Goal: Task Accomplishment & Management: Complete application form

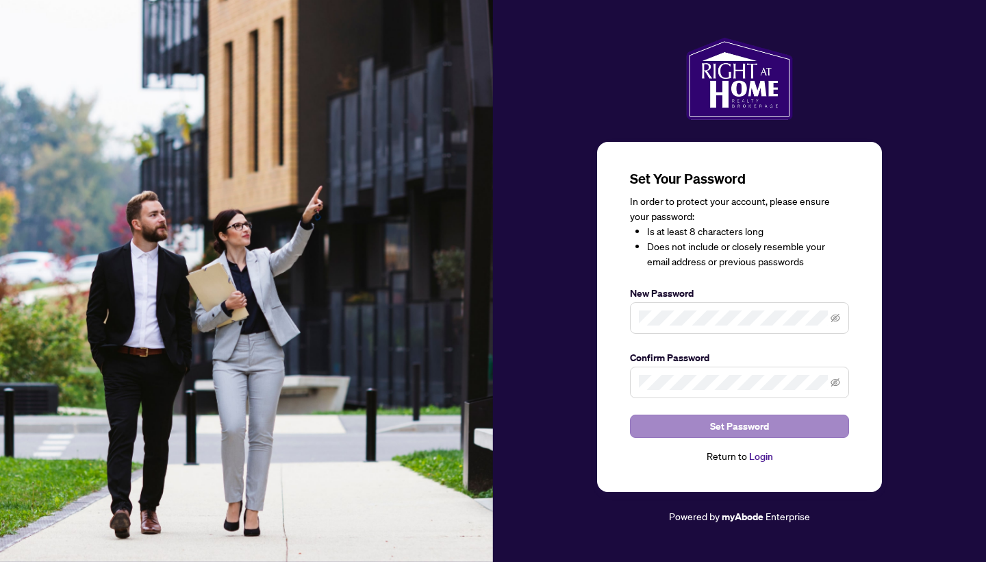
click at [745, 420] on span "Set Password" at bounding box center [739, 426] width 59 height 22
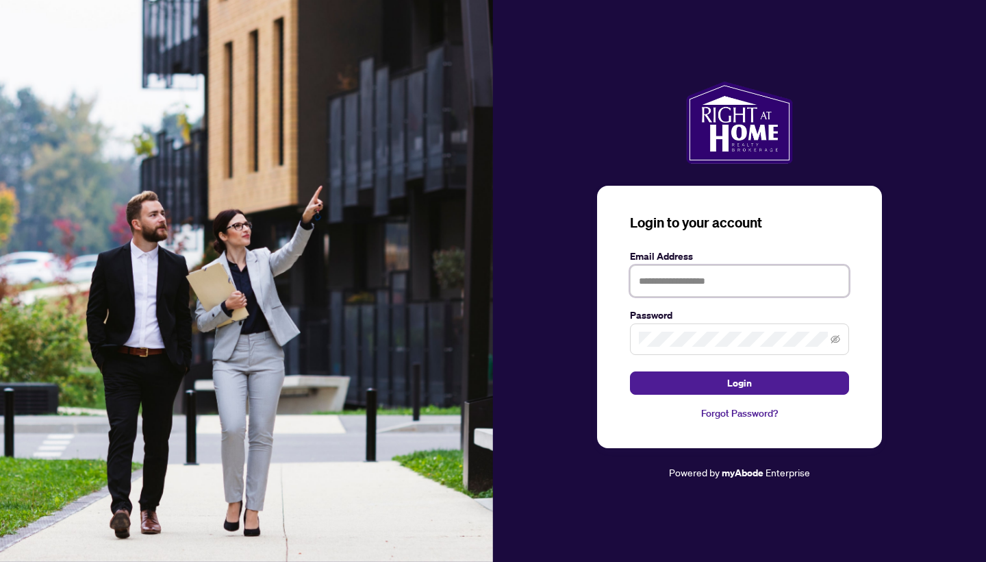
type input "**********"
click at [740, 383] on button "Login" at bounding box center [739, 382] width 219 height 23
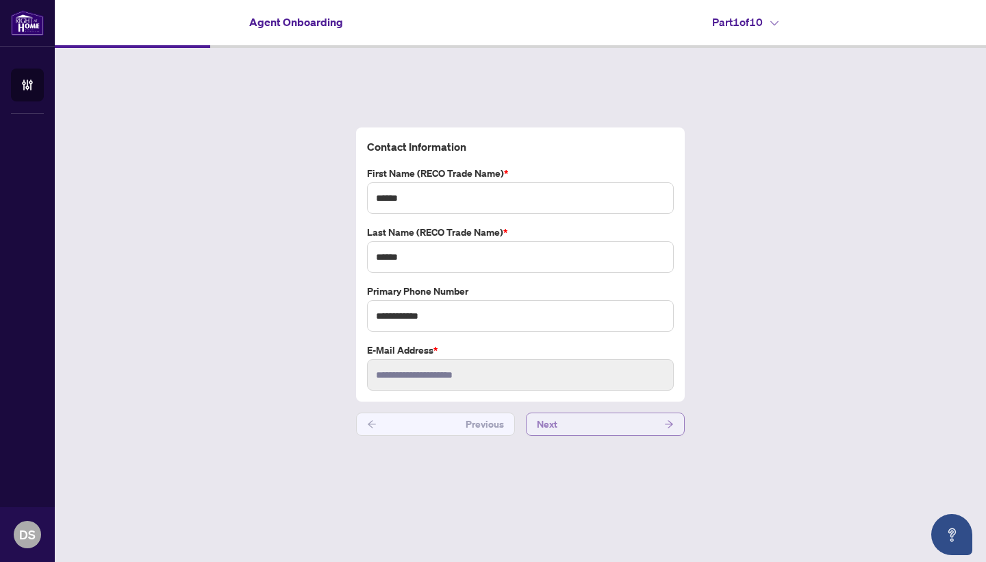
click at [589, 418] on button "Next" at bounding box center [605, 423] width 159 height 23
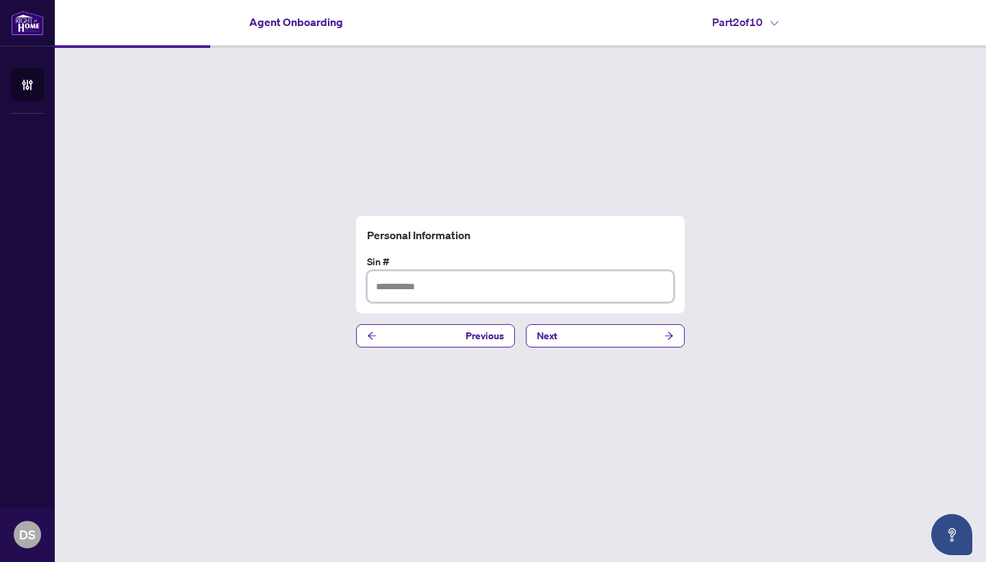
click at [514, 284] on input "text" at bounding box center [520, 287] width 307 height 32
type input "*********"
click at [598, 331] on button "Next" at bounding box center [605, 335] width 159 height 23
click at [514, 286] on input "text" at bounding box center [520, 287] width 307 height 32
paste input "**********"
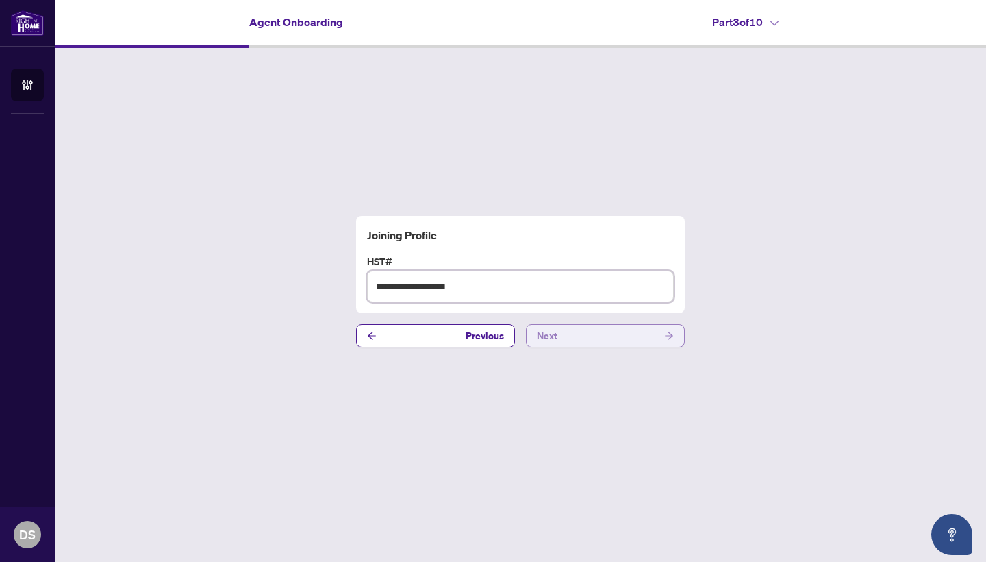
type input "**********"
click at [575, 338] on button "Next" at bounding box center [605, 335] width 159 height 23
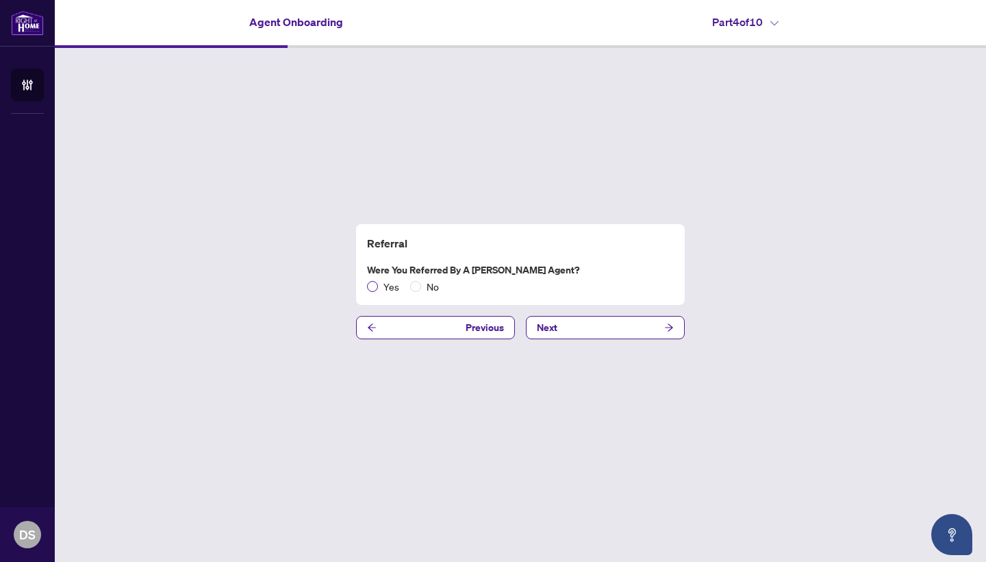
click at [381, 290] on span "Yes" at bounding box center [391, 286] width 27 height 15
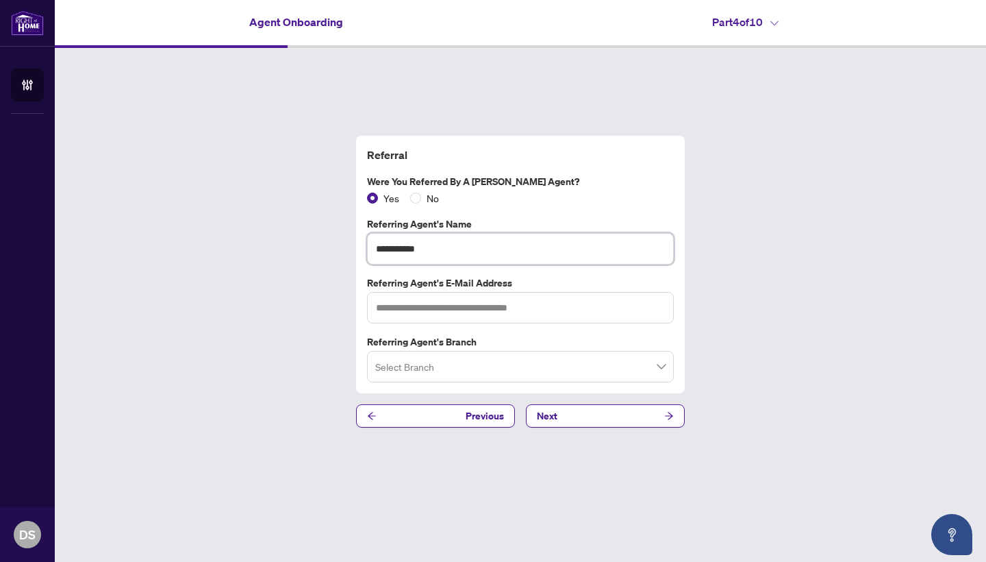
type input "**********"
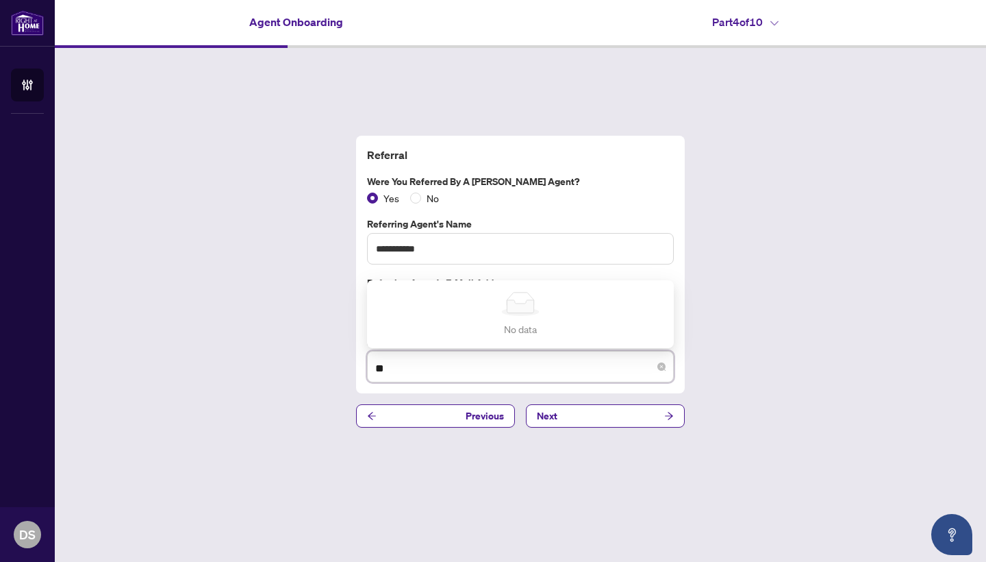
type input "*"
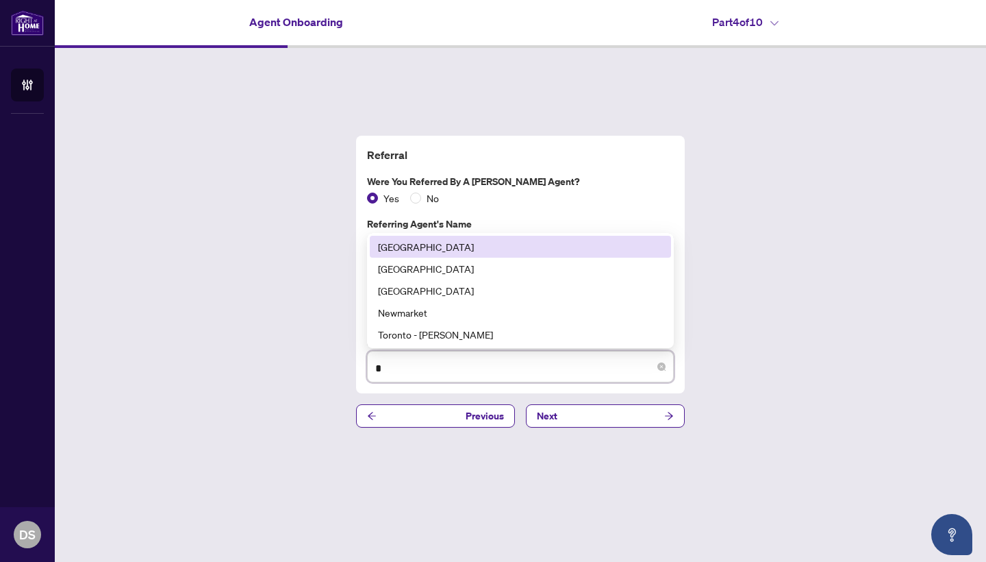
type input "**"
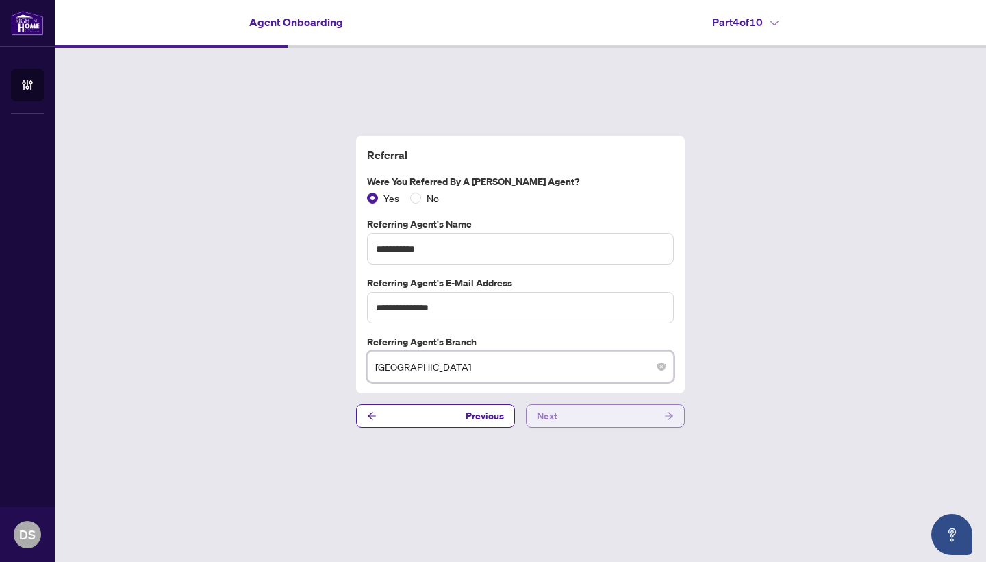
click at [618, 416] on button "Next" at bounding box center [605, 415] width 159 height 23
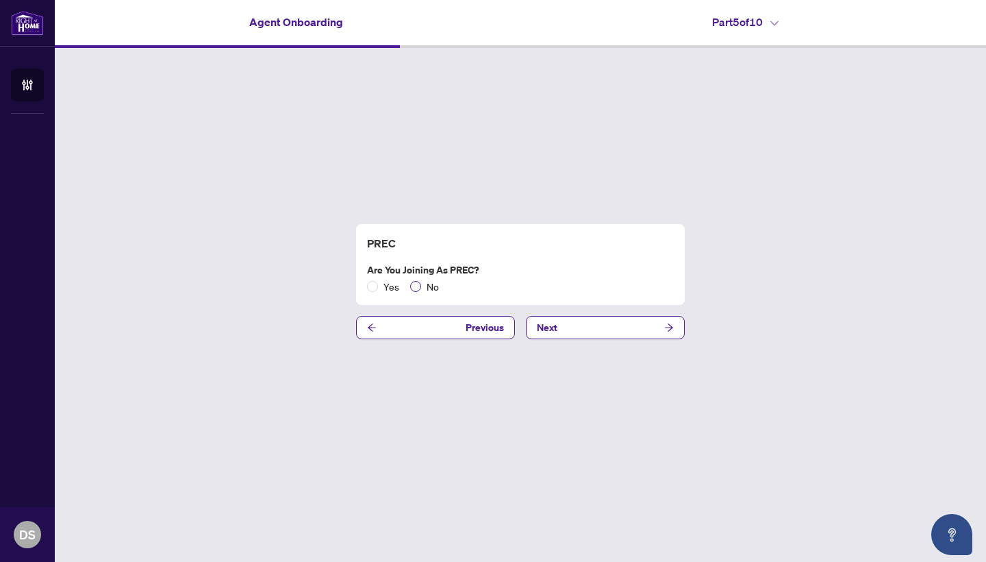
click at [419, 287] on span at bounding box center [415, 286] width 11 height 11
click at [583, 327] on button "Next" at bounding box center [605, 327] width 159 height 23
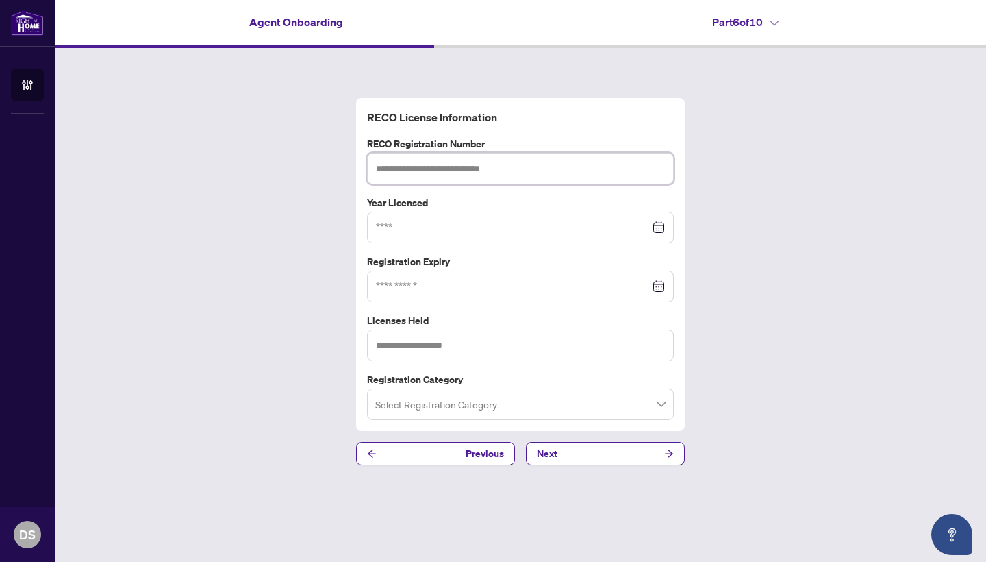
click at [527, 163] on input "text" at bounding box center [520, 169] width 307 height 32
type input "*******"
click at [536, 223] on input at bounding box center [513, 227] width 274 height 15
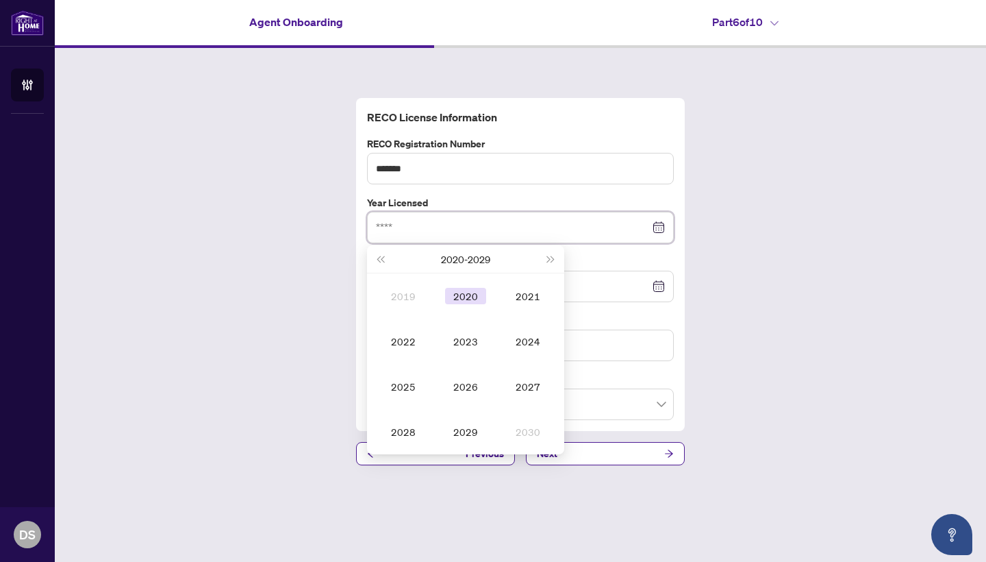
type input "****"
click at [464, 290] on div "2020" at bounding box center [465, 296] width 41 height 16
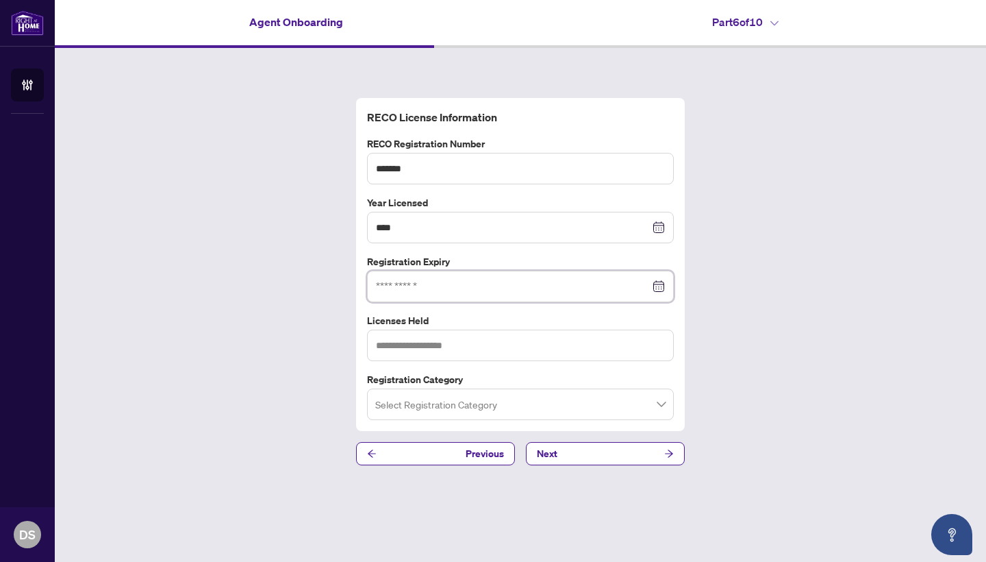
click at [476, 289] on input at bounding box center [513, 286] width 274 height 15
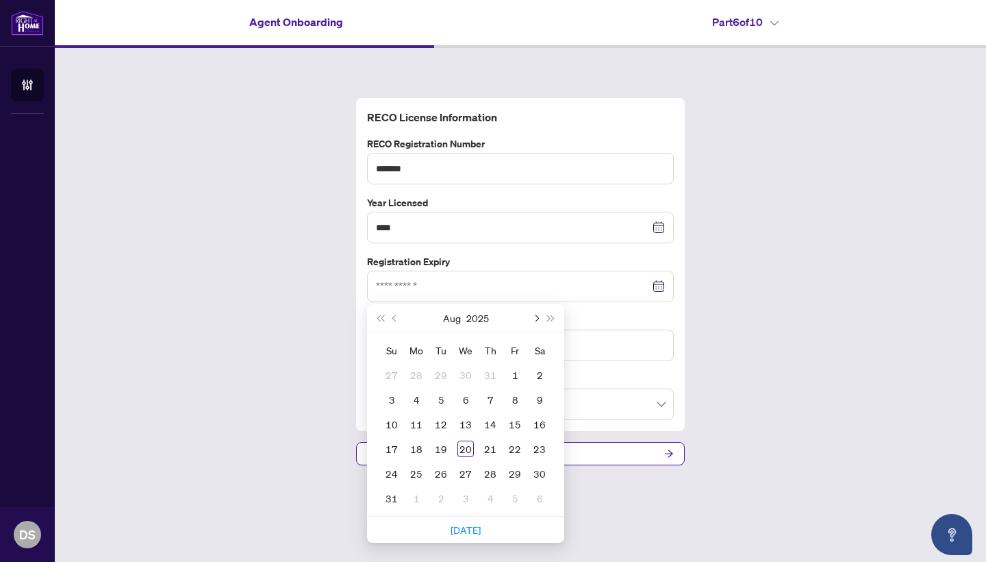
click at [540, 321] on button "Next month (PageDown)" at bounding box center [535, 317] width 15 height 27
click at [555, 317] on button "Next year (Control + right)" at bounding box center [551, 317] width 15 height 27
click at [395, 319] on span "Previous month (PageUp)" at bounding box center [395, 317] width 7 height 7
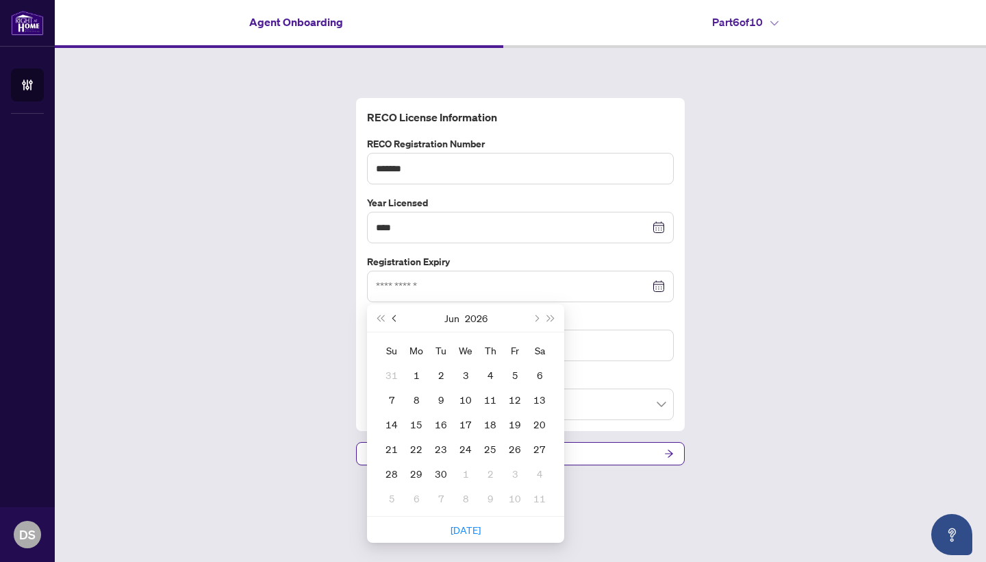
click at [395, 319] on span "Previous month (PageUp)" at bounding box center [395, 317] width 7 height 7
type input "**********"
click at [388, 449] on div "17" at bounding box center [392, 448] width 16 height 16
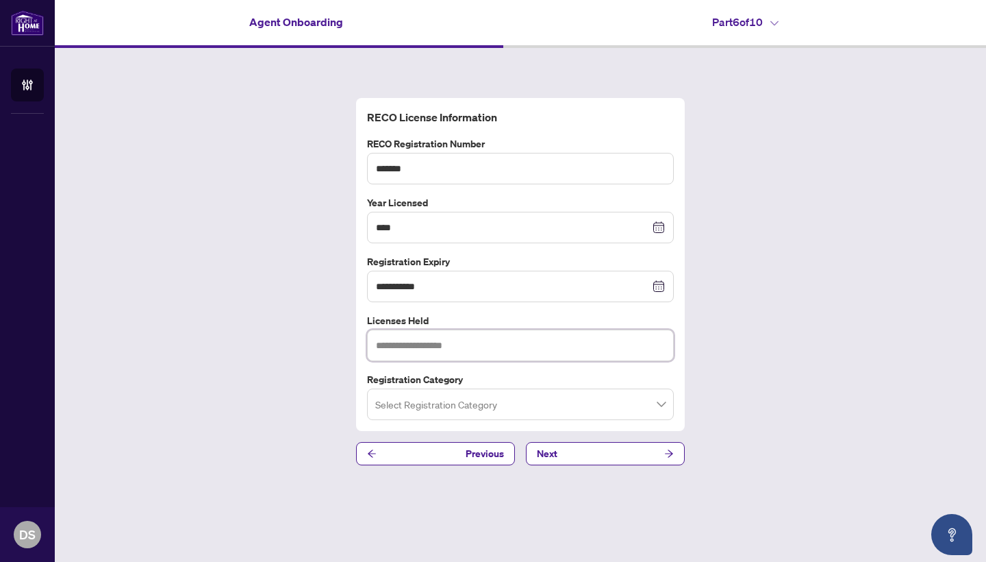
click at [466, 350] on input "text" at bounding box center [520, 345] width 307 height 32
click at [438, 342] on input "**********" at bounding box center [520, 345] width 307 height 32
click at [479, 342] on input "**********" at bounding box center [520, 345] width 307 height 32
type input "**********"
click at [447, 407] on input "search" at bounding box center [514, 406] width 278 height 30
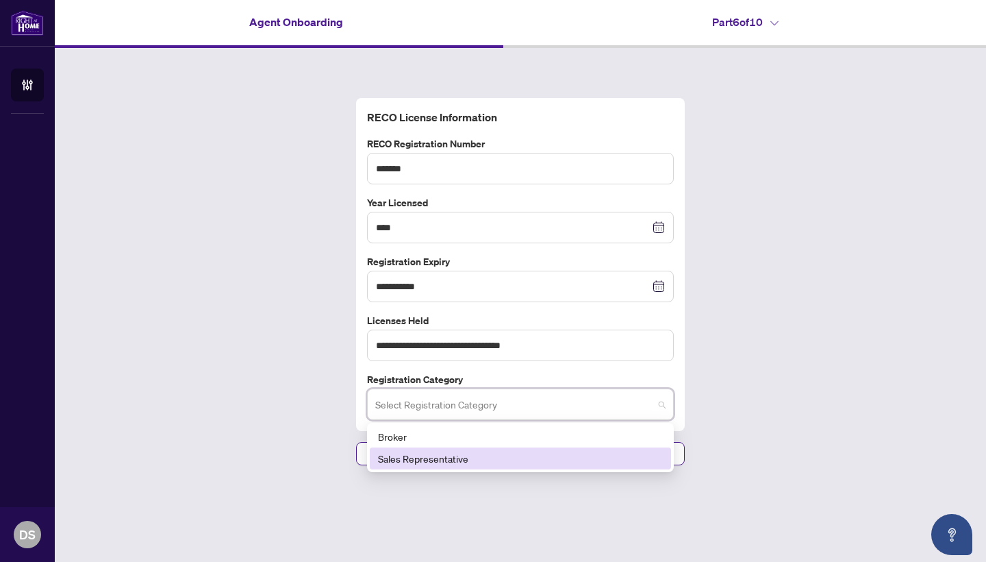
click at [410, 458] on div "Sales Representative" at bounding box center [520, 458] width 285 height 15
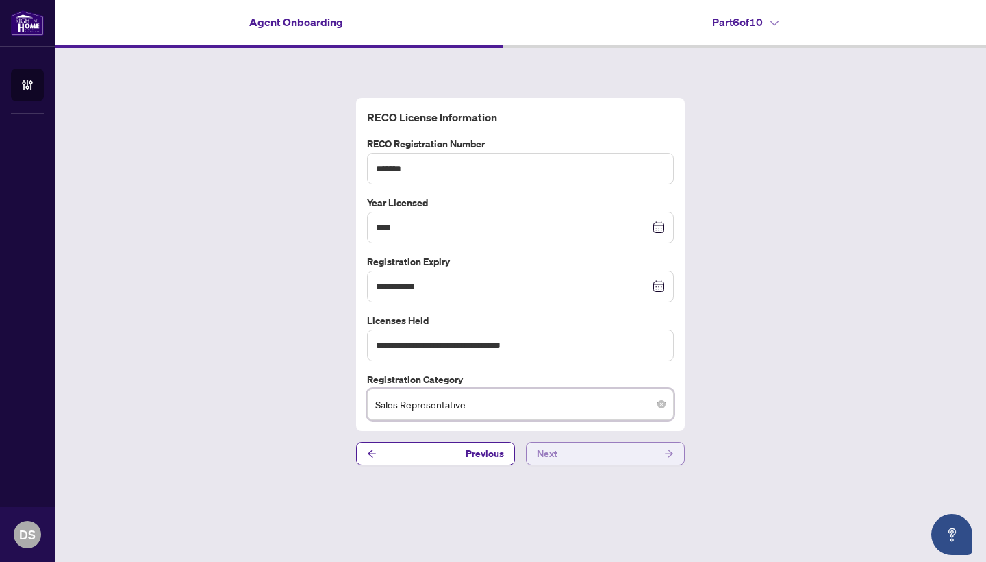
click at [577, 454] on button "Next" at bounding box center [605, 453] width 159 height 23
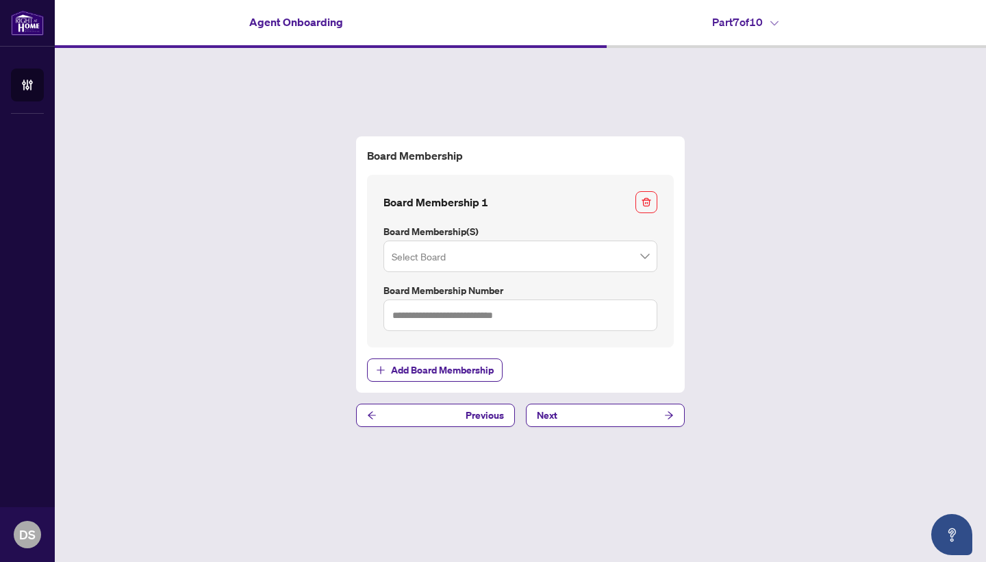
click at [550, 258] on input "search" at bounding box center [514, 258] width 245 height 30
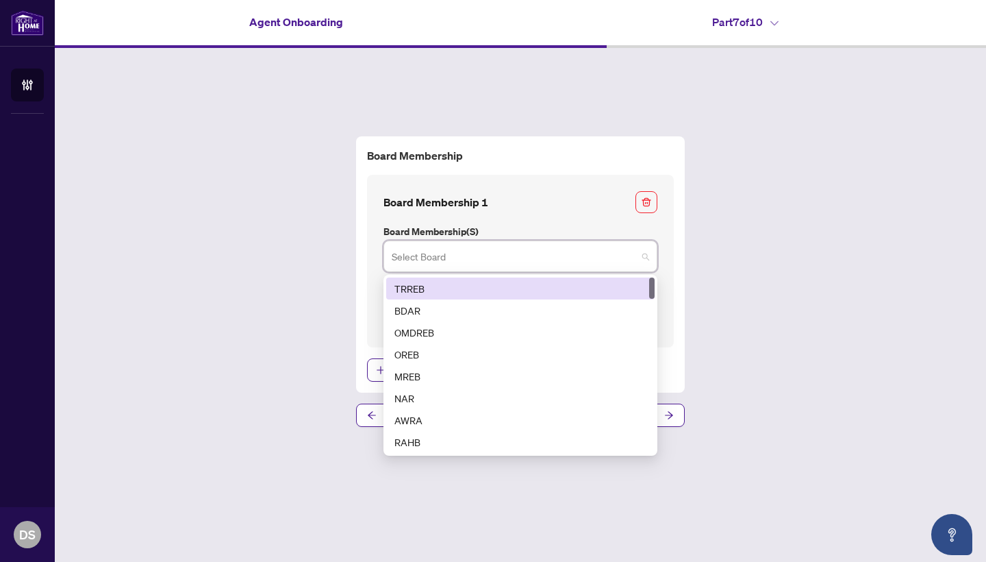
click at [489, 291] on div "TRREB" at bounding box center [520, 288] width 252 height 15
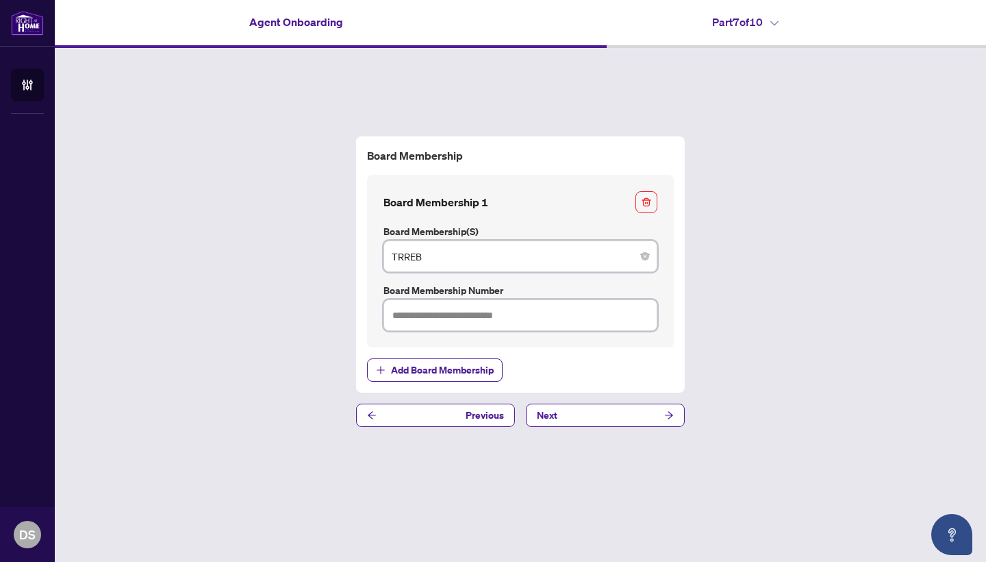
click at [462, 316] on input "text" at bounding box center [521, 315] width 274 height 32
type input "*******"
click at [574, 412] on button "Next" at bounding box center [605, 414] width 159 height 23
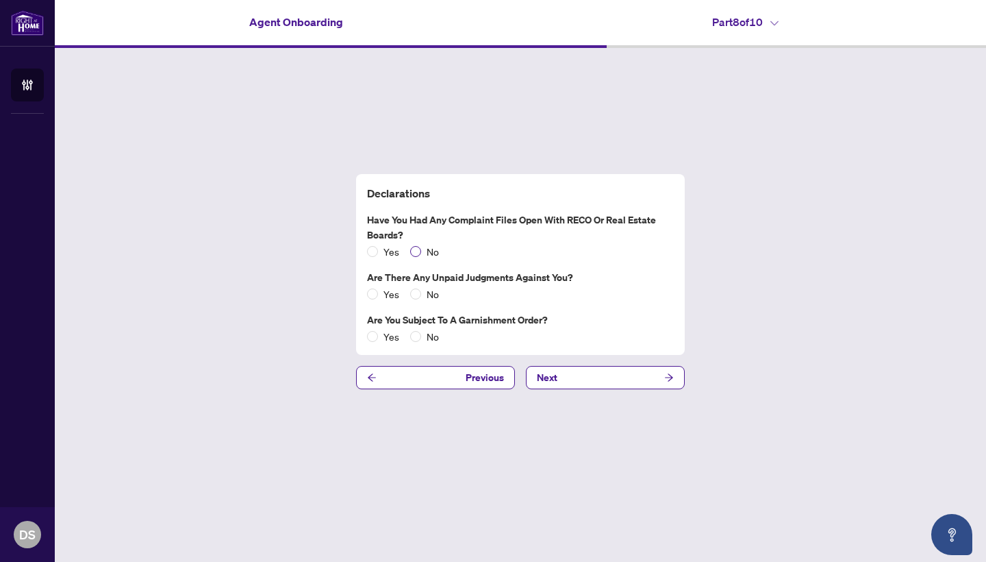
click at [418, 245] on label "No" at bounding box center [427, 251] width 34 height 15
click at [418, 291] on span at bounding box center [415, 293] width 11 height 11
click at [418, 335] on span at bounding box center [415, 336] width 11 height 11
click at [600, 388] on div "Declarations Have you had any complaint files open with RECO or Real Estate Boa…" at bounding box center [520, 281] width 931 height 467
click at [604, 381] on button "Next" at bounding box center [605, 377] width 159 height 23
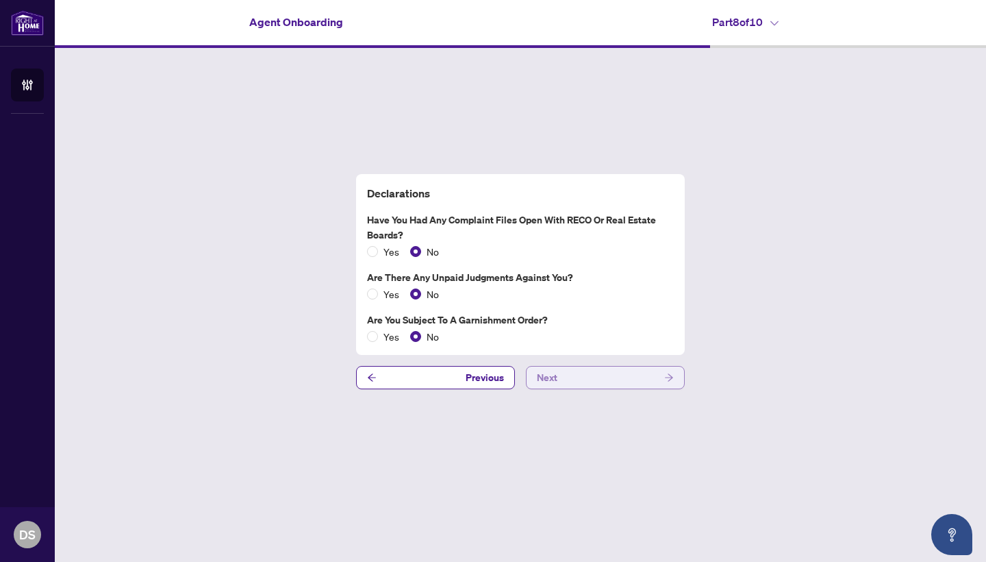
click at [577, 381] on button "Next" at bounding box center [605, 377] width 159 height 23
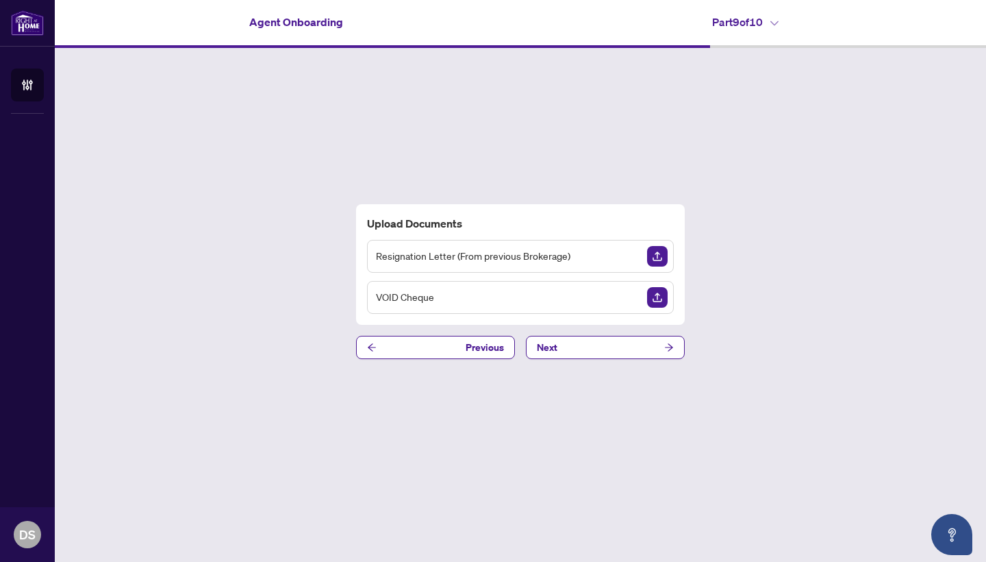
click at [582, 252] on div "Resignation Letter (From previous Brokerage)" at bounding box center [520, 256] width 307 height 33
click at [516, 255] on span "Resignation Letter (From previous Brokerage)" at bounding box center [473, 256] width 194 height 16
click at [523, 303] on div "VOID Cheque" at bounding box center [520, 297] width 307 height 33
click at [528, 258] on span "Resignation Letter (From previous Brokerage)" at bounding box center [473, 256] width 194 height 16
click at [649, 255] on img "Upload Document" at bounding box center [657, 256] width 21 height 21
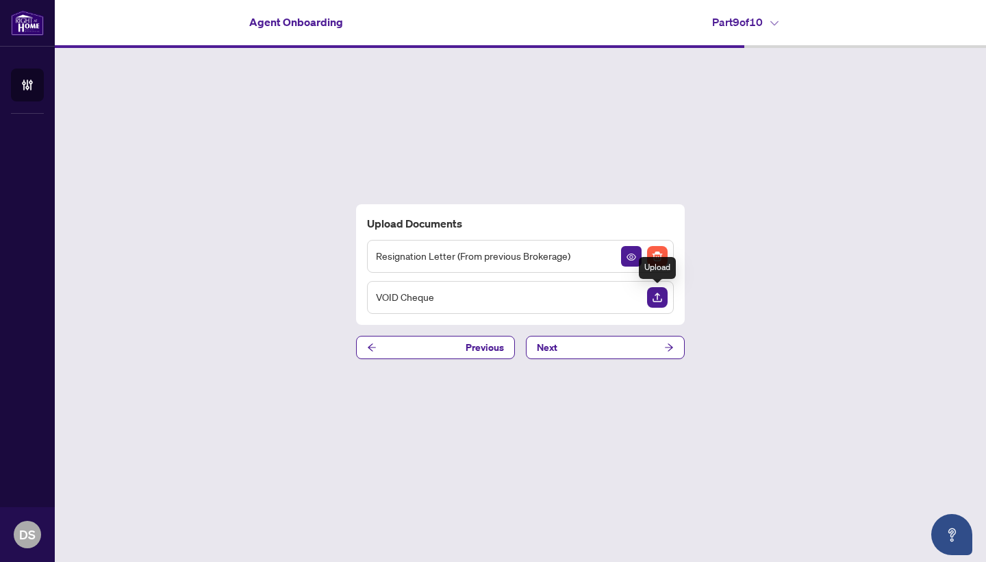
click at [663, 296] on img "Upload Document" at bounding box center [657, 297] width 21 height 21
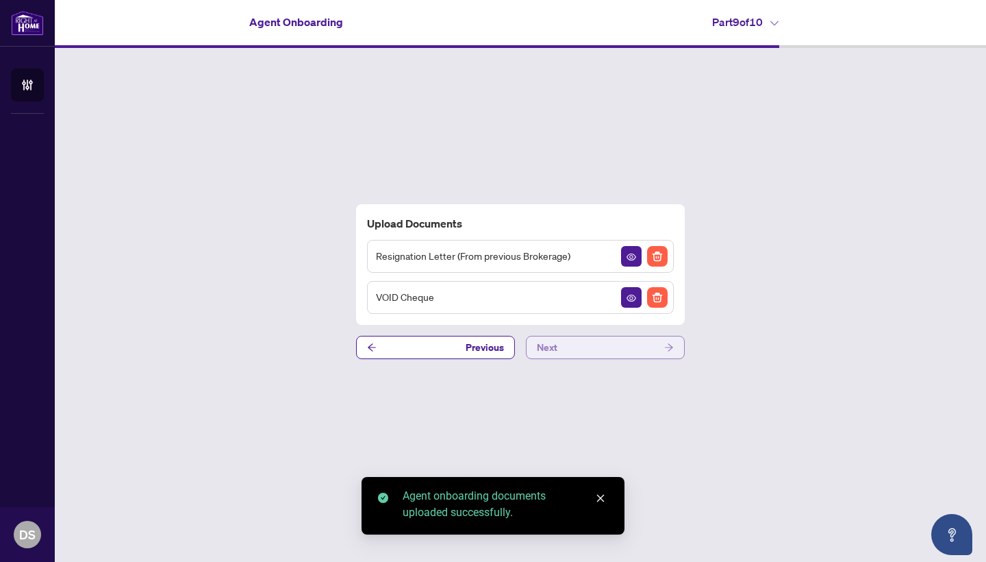
click at [610, 345] on button "Next" at bounding box center [605, 347] width 159 height 23
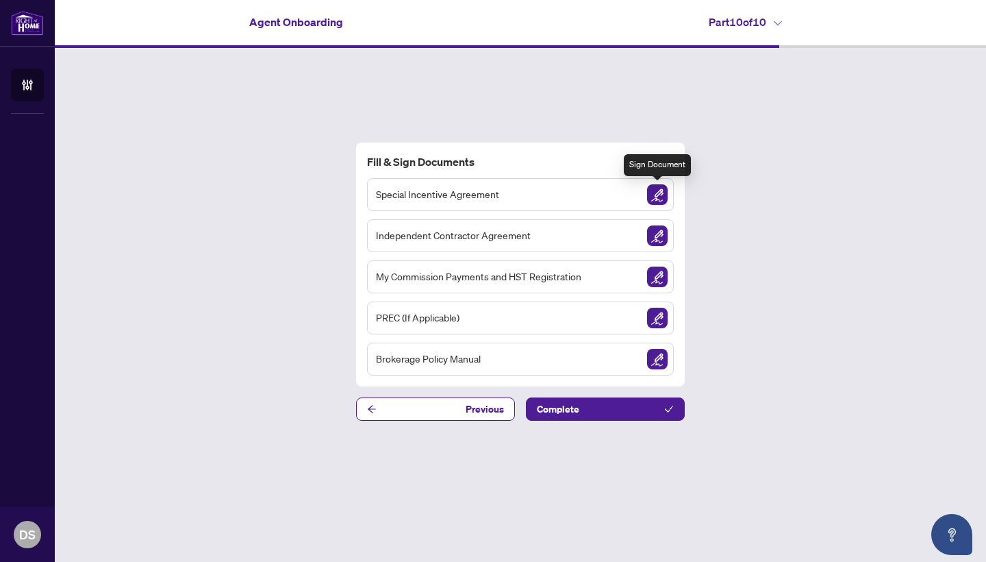
click at [660, 197] on img "Sign Document" at bounding box center [657, 194] width 21 height 21
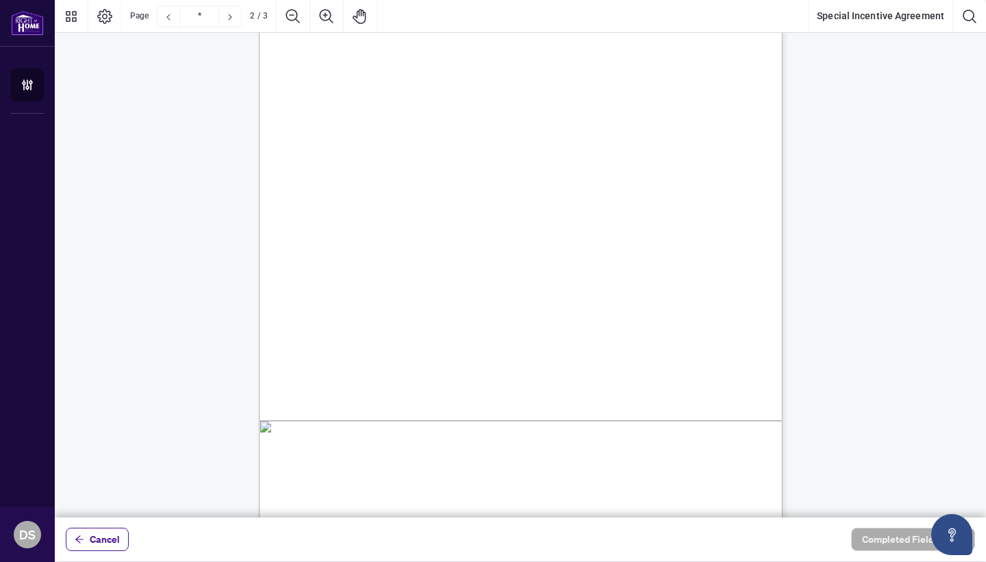
scroll to position [847, 0]
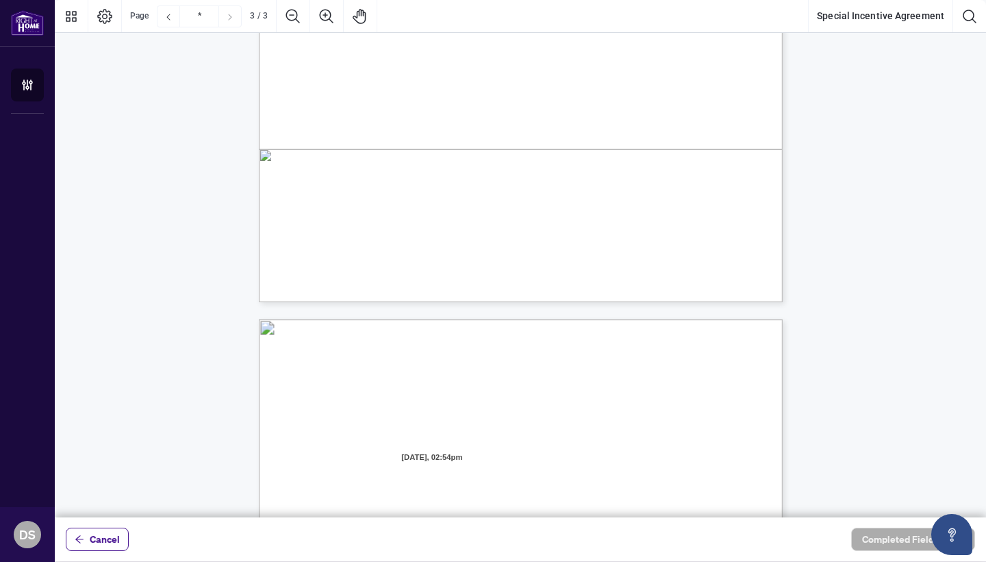
type input "*"
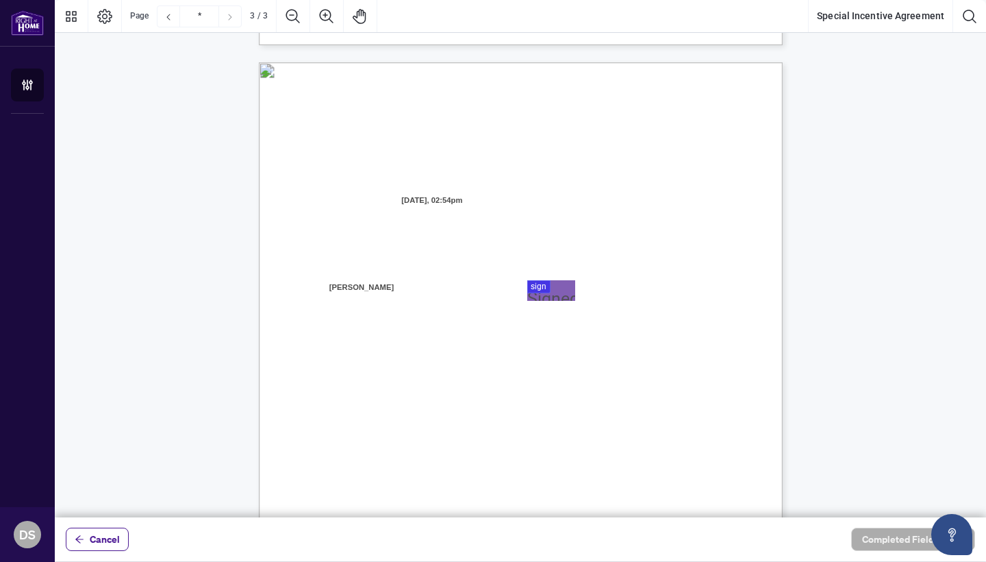
scroll to position [1381, 0]
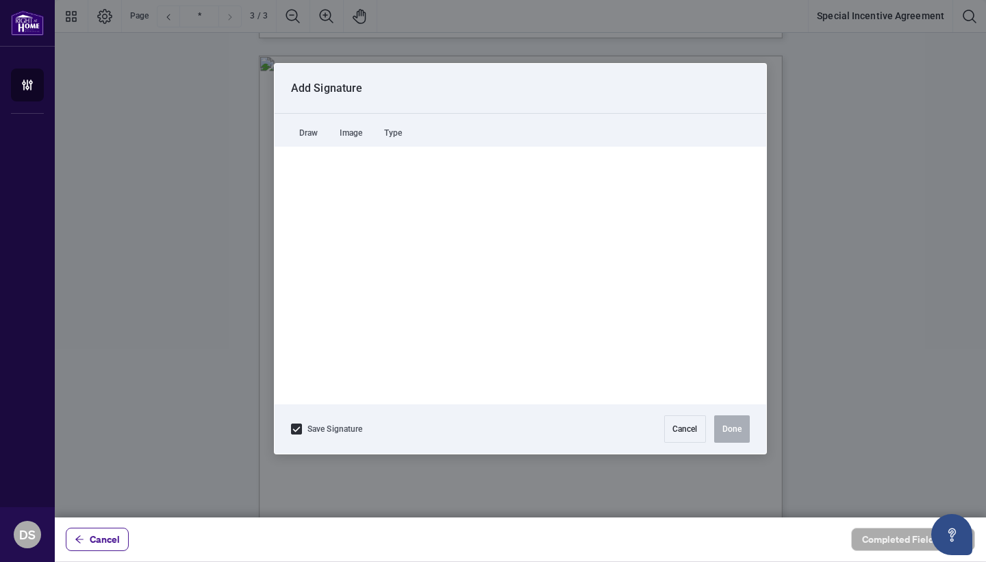
click at [552, 284] on div at bounding box center [520, 258] width 931 height 517
drag, startPoint x: 388, startPoint y: 240, endPoint x: 403, endPoint y: 260, distance: 24.0
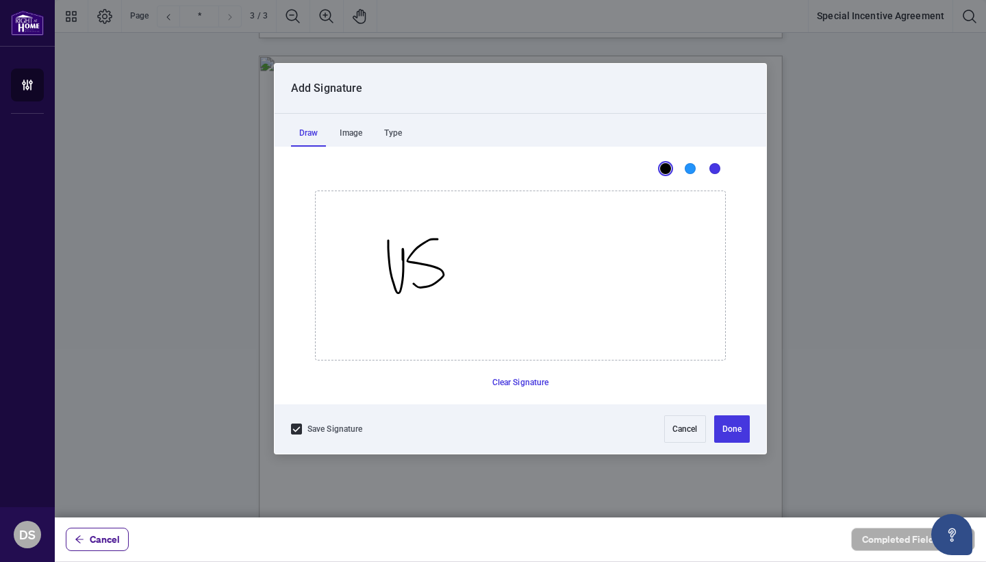
drag, startPoint x: 438, startPoint y: 239, endPoint x: 414, endPoint y: 282, distance: 49.4
click at [727, 434] on button "Done" at bounding box center [732, 428] width 36 height 27
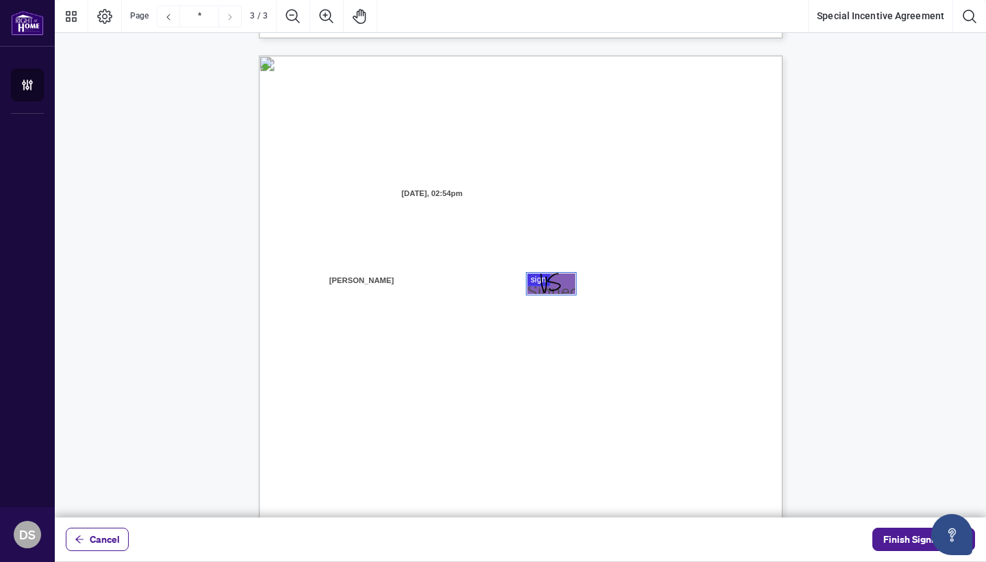
click at [545, 280] on div "Page 3" at bounding box center [550, 283] width 21 height 21
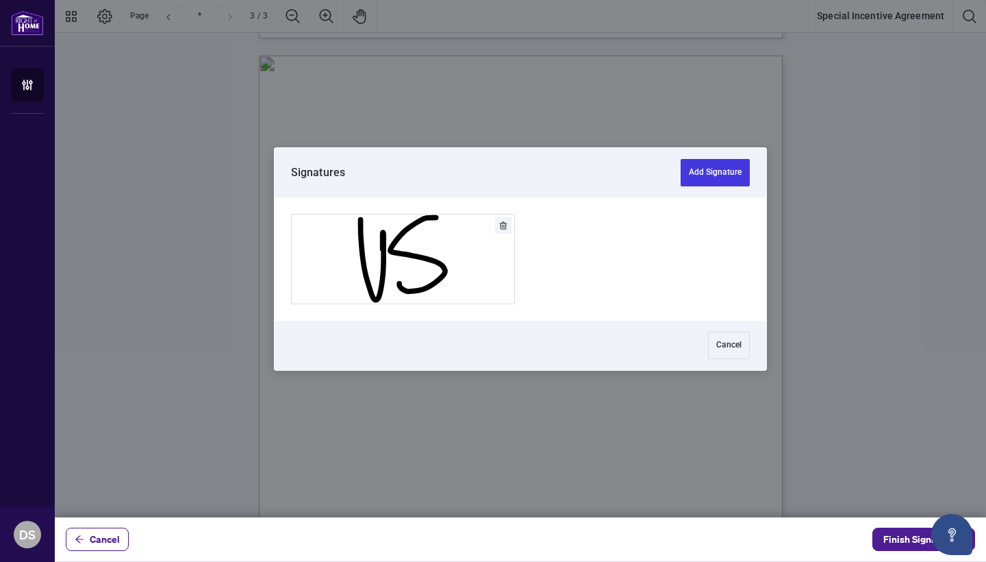
click at [504, 221] on icon "Delete" at bounding box center [503, 225] width 8 height 8
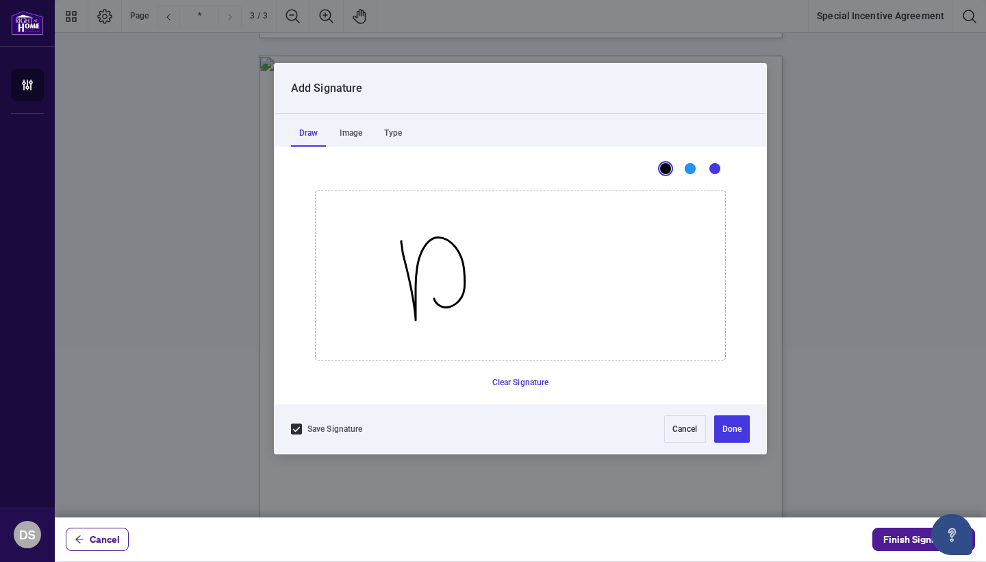
drag, startPoint x: 401, startPoint y: 241, endPoint x: 434, endPoint y: 297, distance: 65.1
click at [544, 390] on button "Clear Signature" at bounding box center [521, 382] width 68 height 22
drag, startPoint x: 422, startPoint y: 273, endPoint x: 429, endPoint y: 344, distance: 72.3
click at [512, 377] on button "Clear Signature" at bounding box center [521, 382] width 68 height 22
drag, startPoint x: 439, startPoint y: 247, endPoint x: 445, endPoint y: 320, distance: 72.9
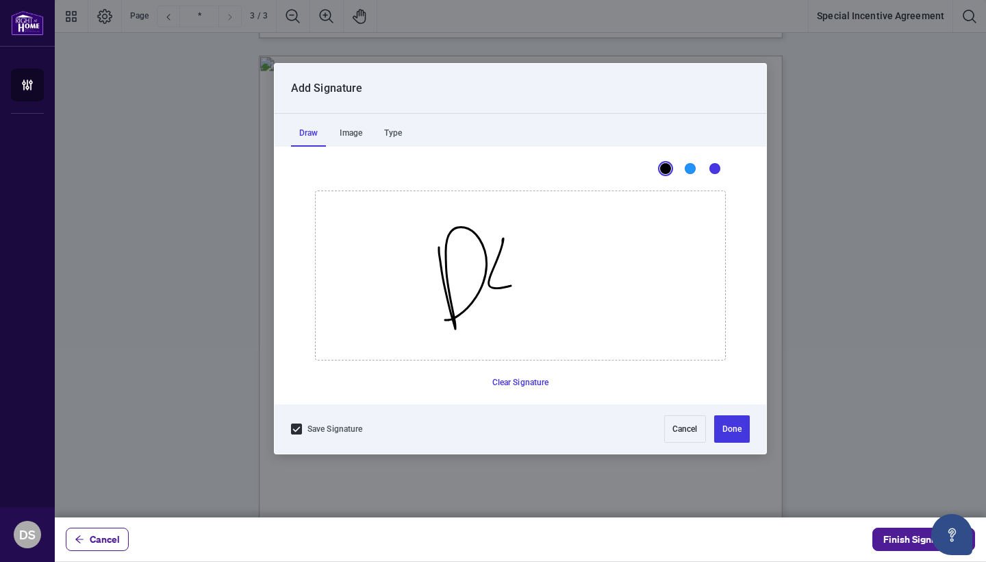
drag, startPoint x: 503, startPoint y: 243, endPoint x: 507, endPoint y: 322, distance: 78.9
click at [735, 421] on button "Done" at bounding box center [732, 428] width 36 height 27
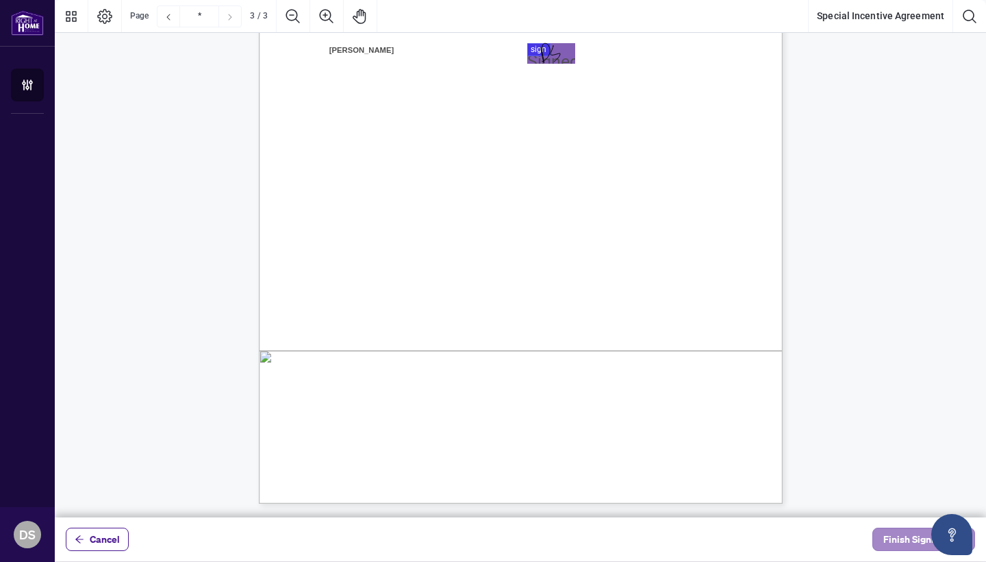
scroll to position [1611, 0]
click at [905, 545] on span "Finish Signing" at bounding box center [914, 539] width 62 height 22
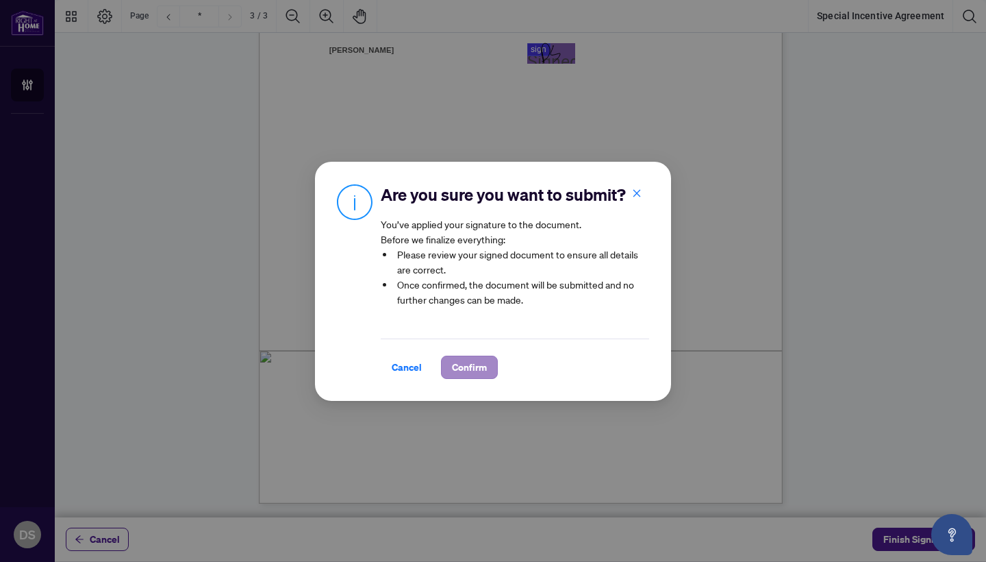
click at [481, 368] on span "Confirm" at bounding box center [469, 367] width 35 height 22
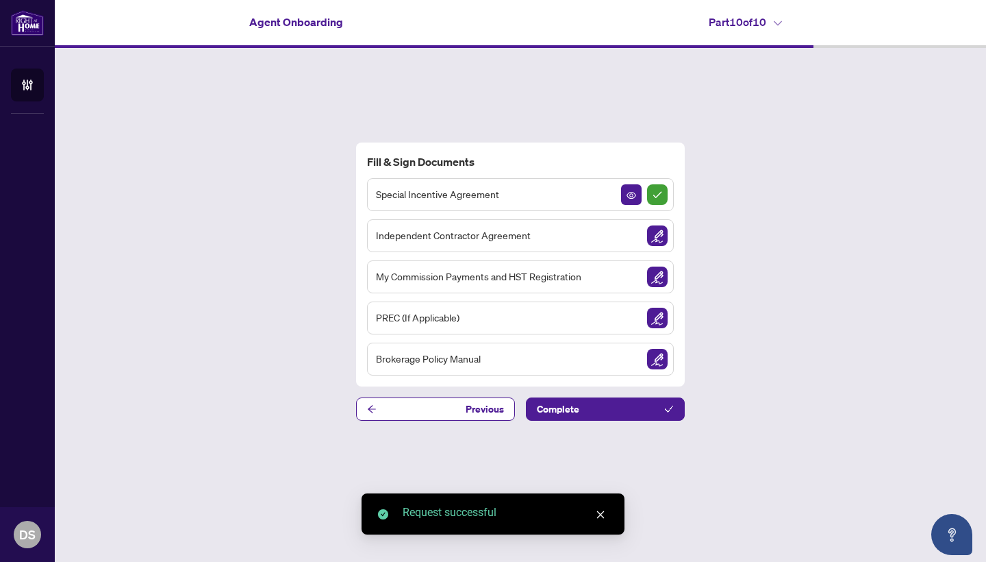
click at [654, 242] on img "Sign Document" at bounding box center [657, 235] width 21 height 21
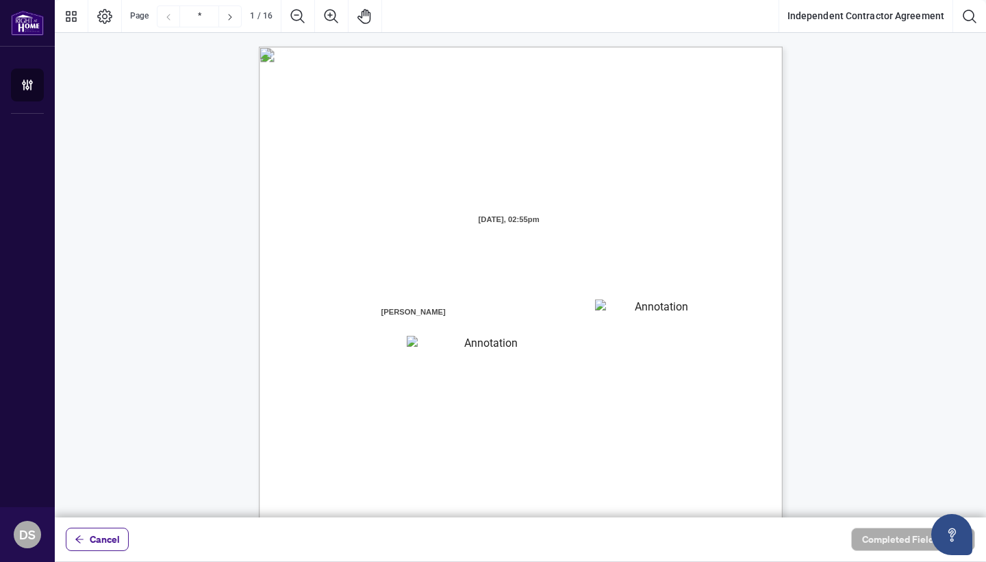
click at [642, 313] on textarea "01K2N7ZVXADQDZS13CP82GTG0Z" at bounding box center [656, 309] width 123 height 21
type textarea "**********"
click at [490, 344] on textarea "01K2N800VRNZWEDT7GS4268ZBH" at bounding box center [486, 345] width 158 height 18
type textarea "**********"
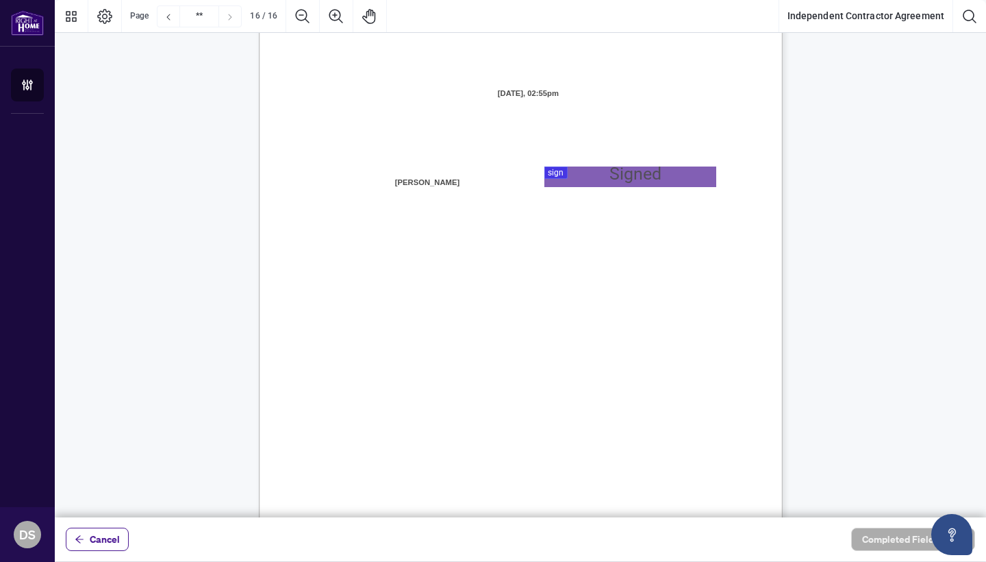
scroll to position [10447, 0]
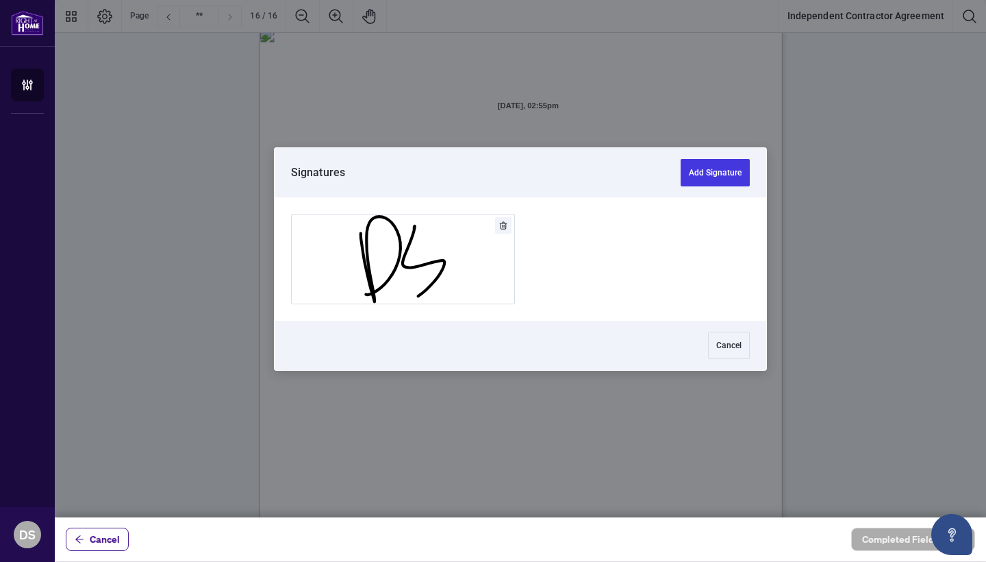
click at [640, 192] on div at bounding box center [520, 258] width 931 height 517
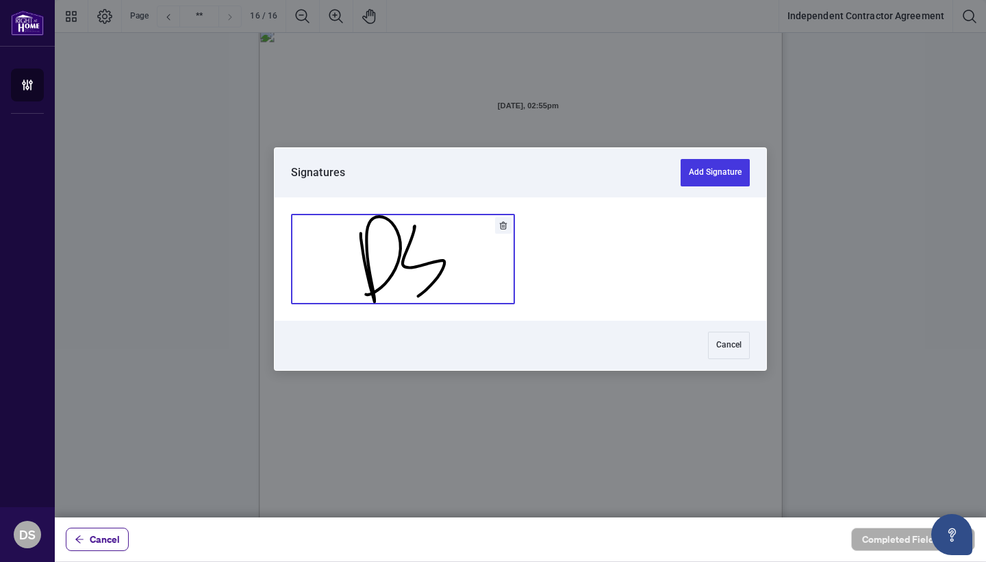
click at [488, 264] on button "Add Signature" at bounding box center [403, 258] width 223 height 89
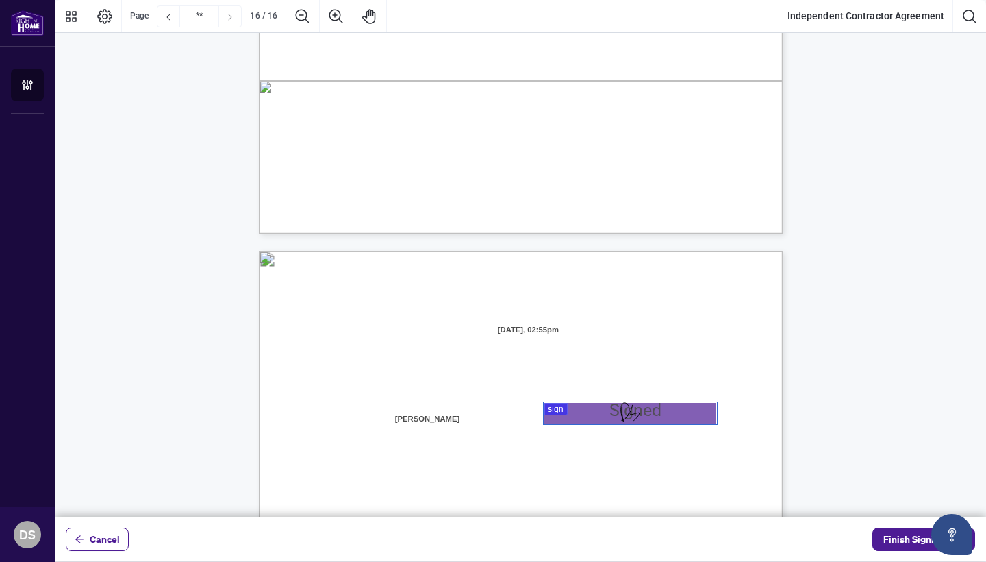
scroll to position [9987, 0]
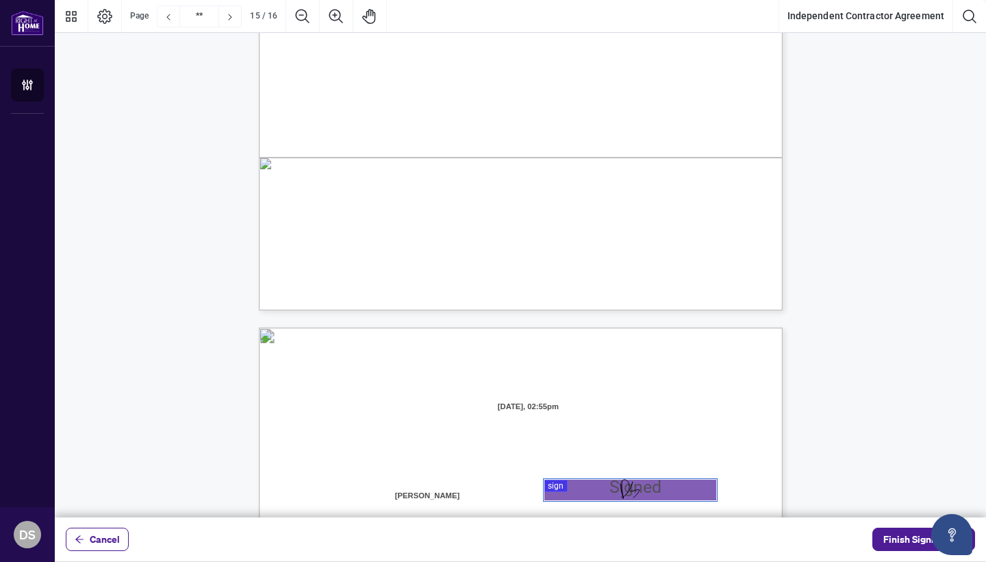
type input "**"
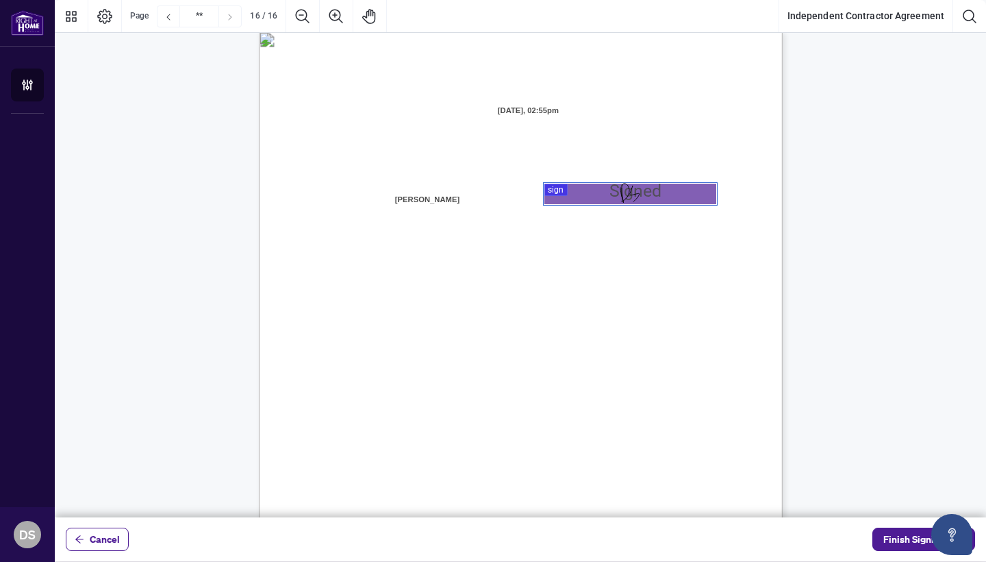
scroll to position [10449, 0]
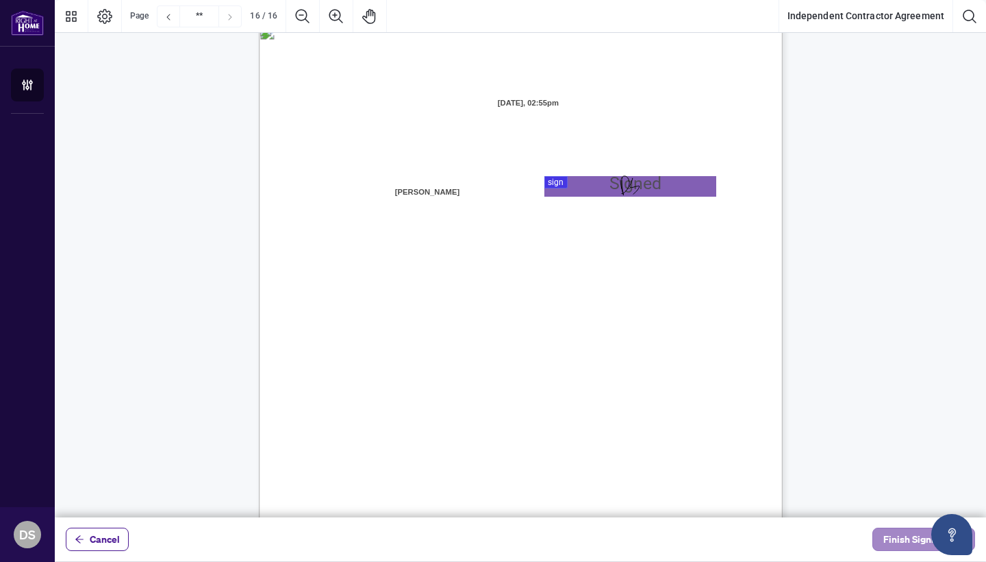
click at [887, 536] on span "Finish Signing" at bounding box center [914, 539] width 62 height 22
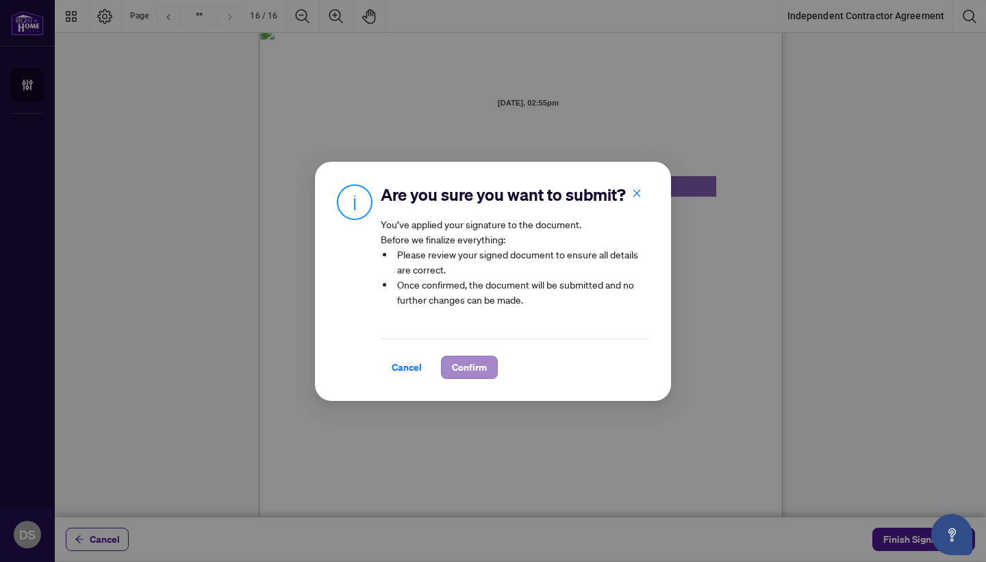
click at [484, 366] on span "Confirm" at bounding box center [469, 367] width 35 height 22
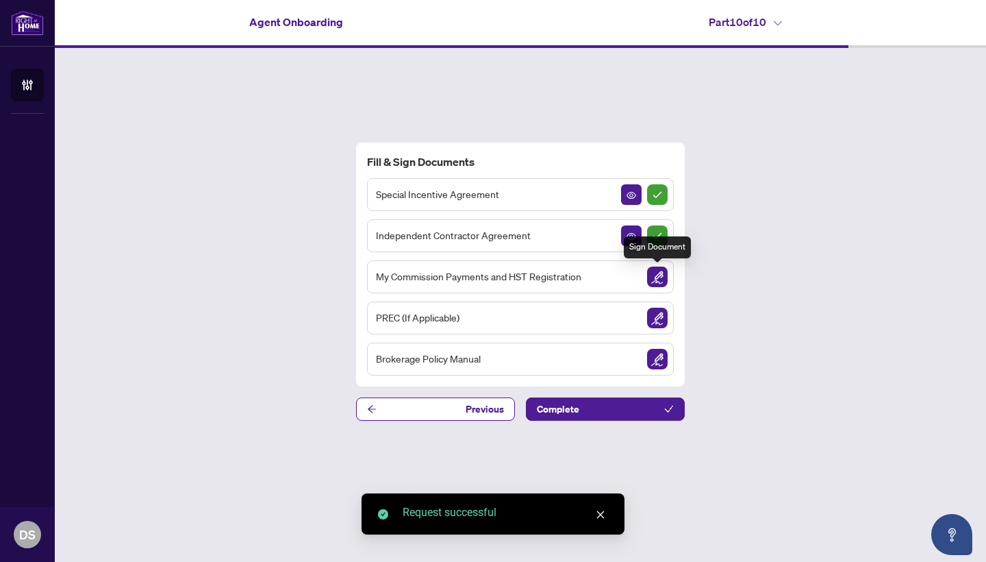
click at [658, 279] on img "Sign Document" at bounding box center [657, 276] width 21 height 21
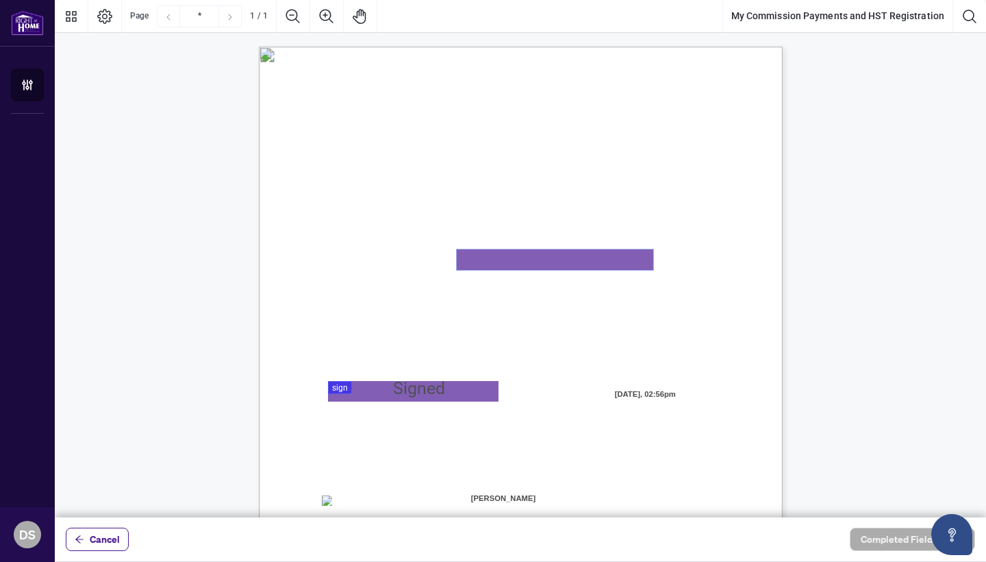
click at [517, 266] on textarea "01K2N82W0617PR3KA8X9DYAB9F" at bounding box center [555, 259] width 197 height 21
paste textarea "**********"
type textarea "**********"
paste textarea "**********"
type textarea "**********"
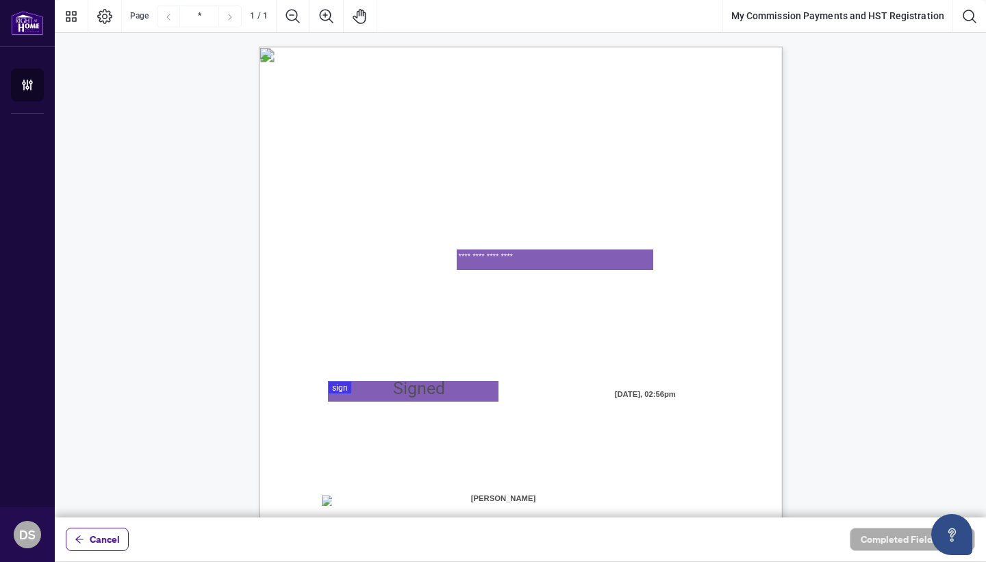
type textarea "**********"
click at [427, 393] on div at bounding box center [520, 258] width 931 height 517
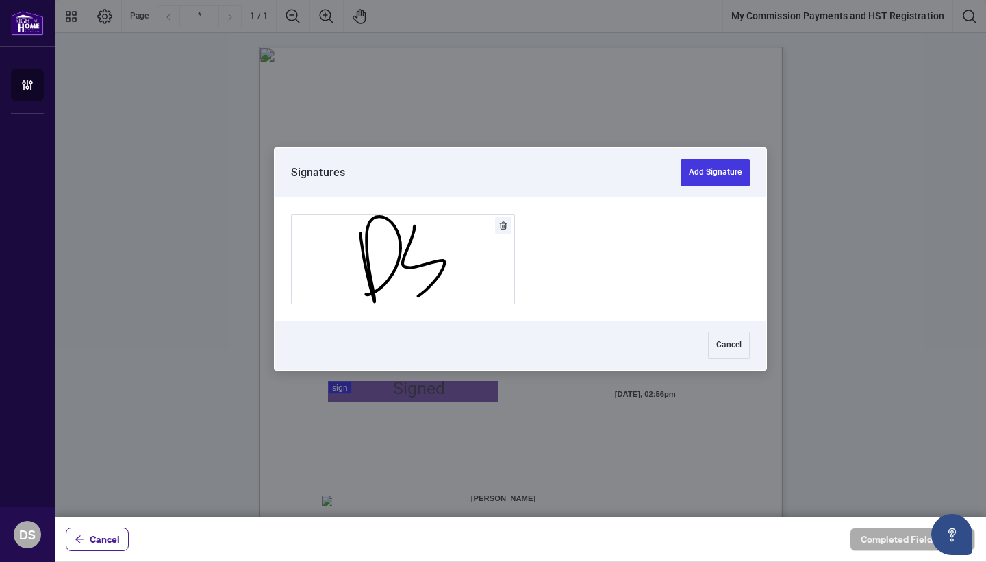
click at [392, 273] on button "Add Signature" at bounding box center [403, 258] width 223 height 89
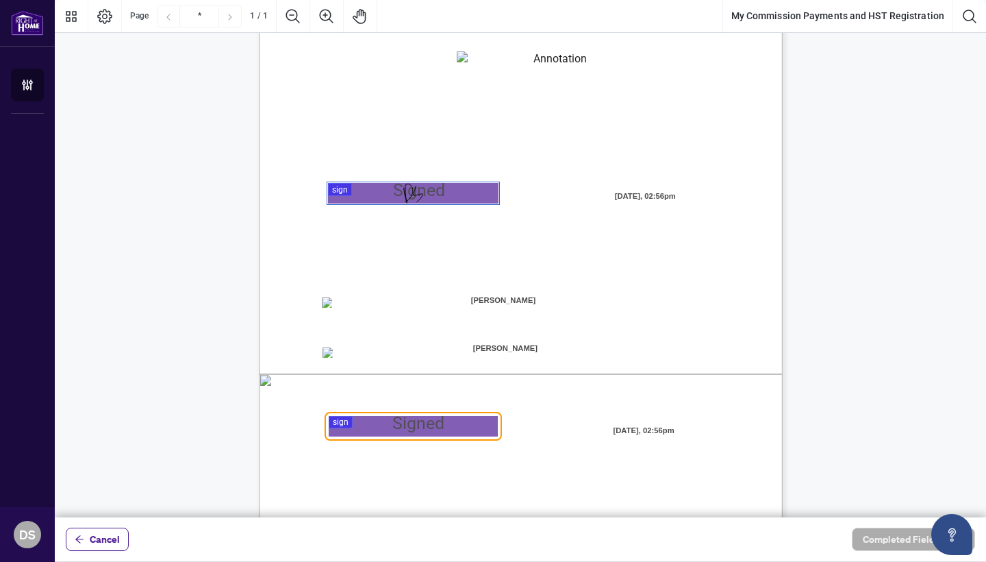
scroll to position [221, 0]
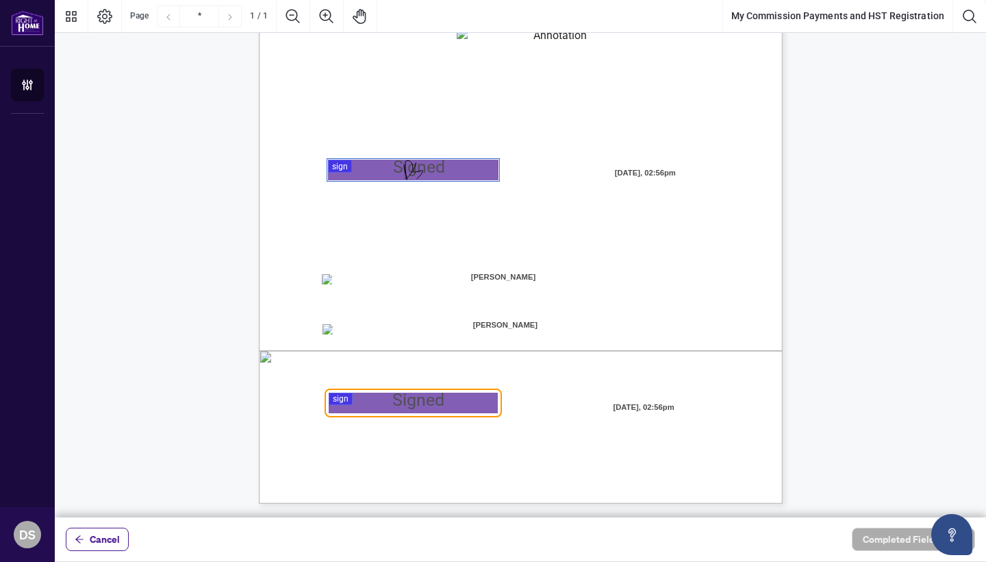
click at [441, 397] on div at bounding box center [520, 258] width 931 height 517
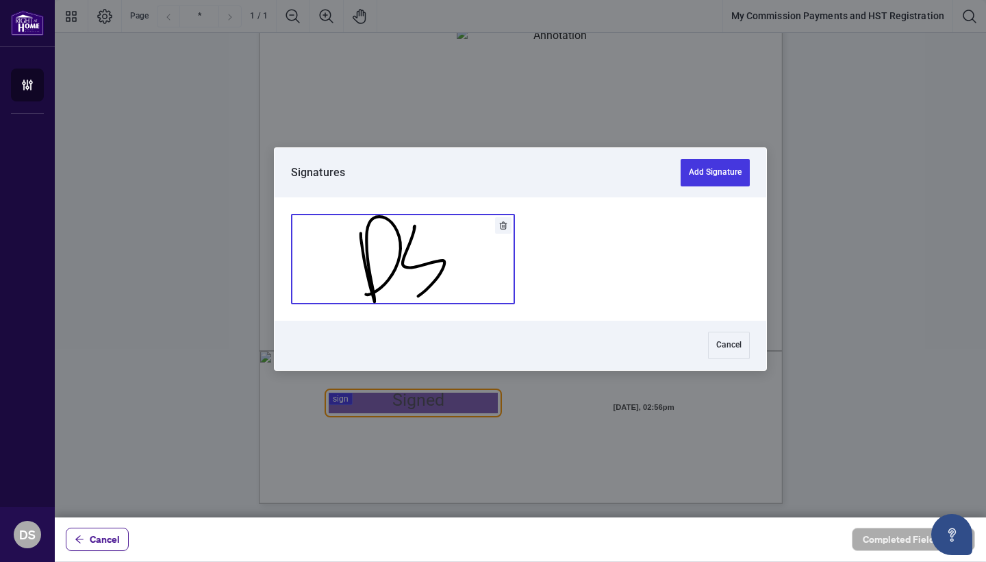
click at [449, 245] on button "Add Signature" at bounding box center [403, 258] width 223 height 89
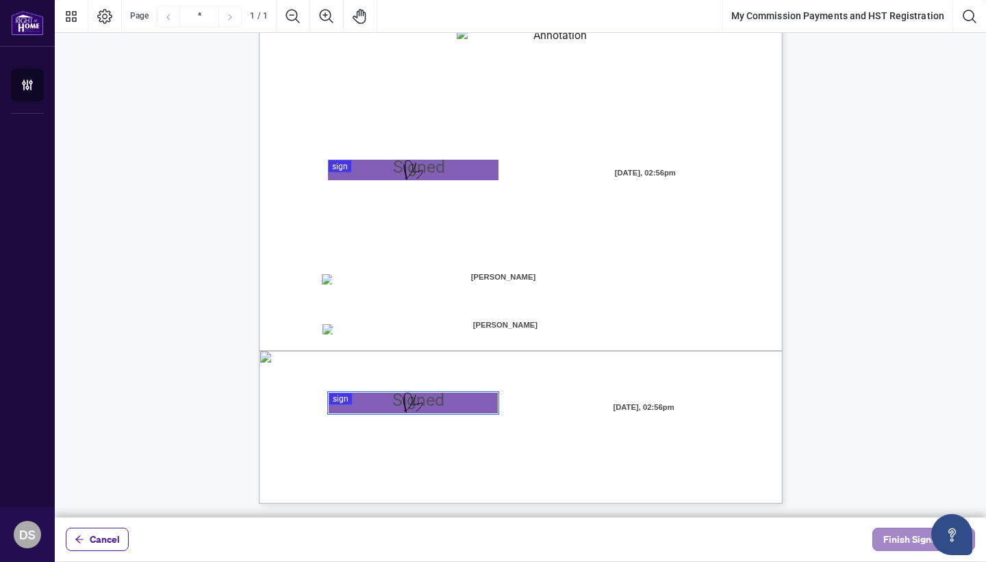
scroll to position [0, 0]
click at [899, 540] on span "Finish Signing" at bounding box center [914, 539] width 62 height 22
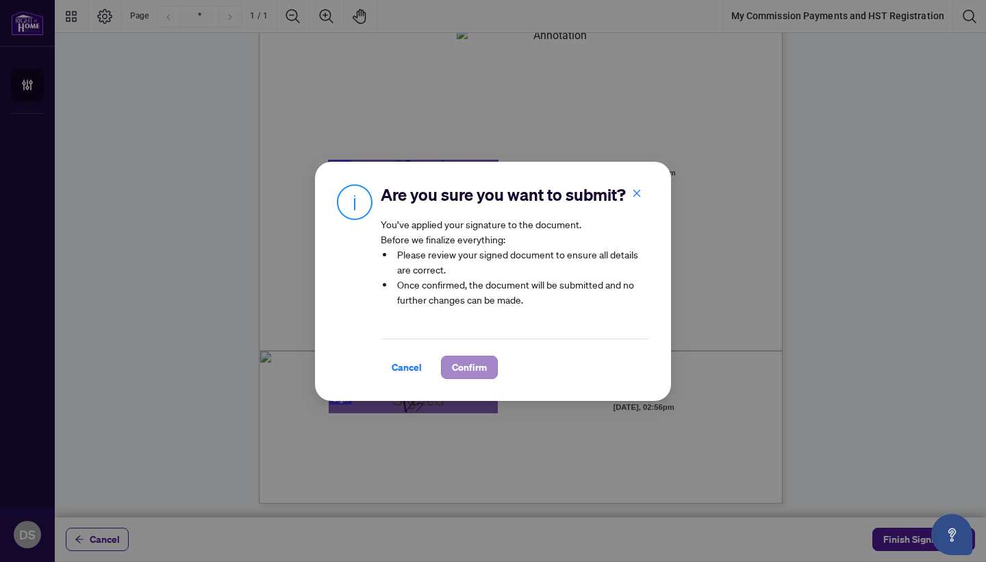
click at [462, 362] on span "Confirm" at bounding box center [469, 367] width 35 height 22
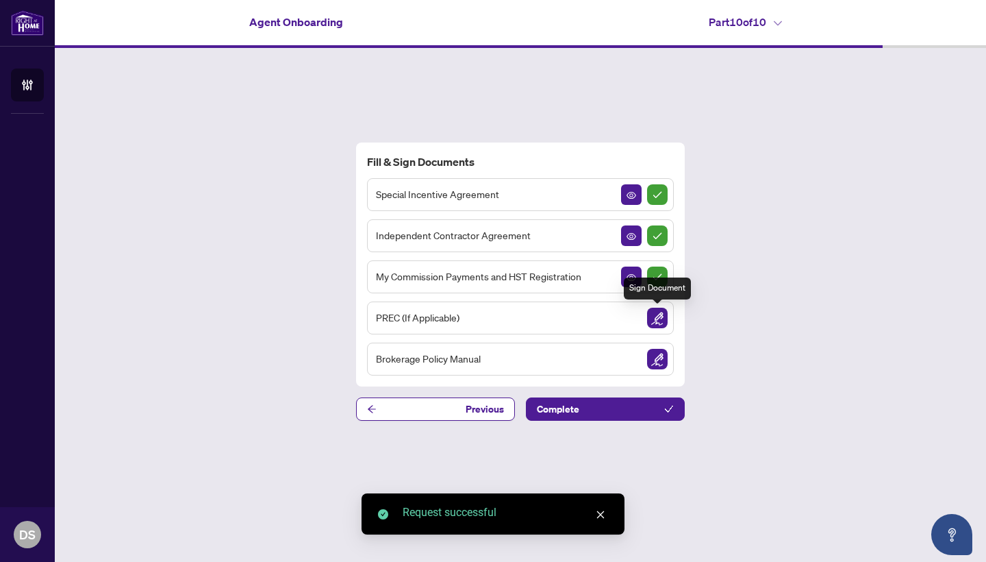
click at [660, 316] on img "Sign Document" at bounding box center [657, 317] width 21 height 21
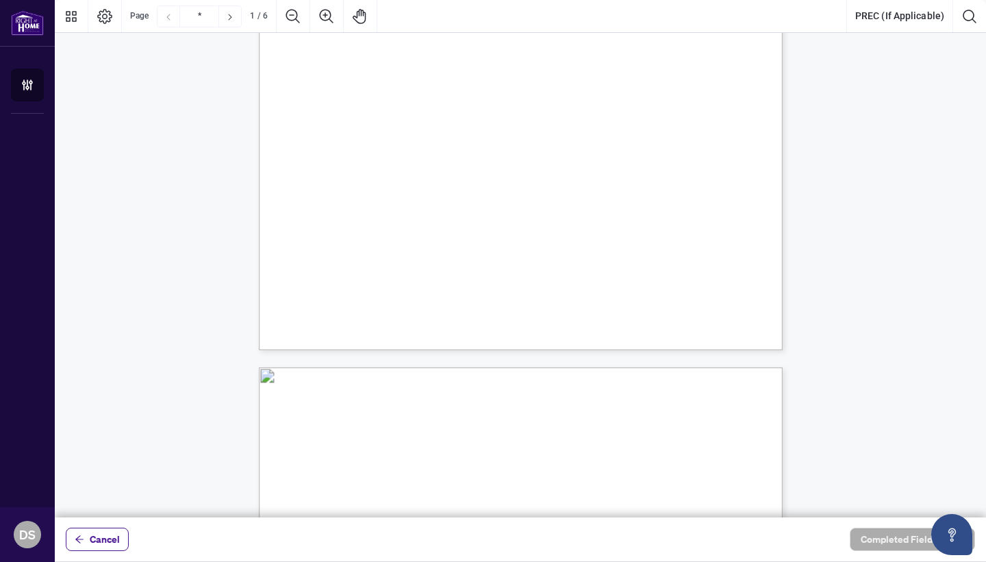
type input "*"
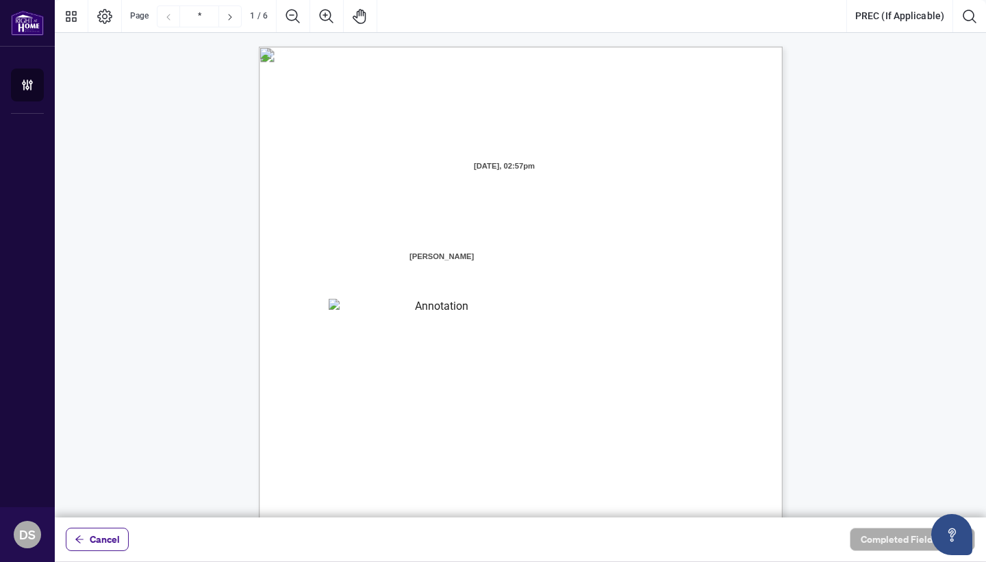
click at [499, 311] on textarea "01K2N871QHNVQQYWWGNNAD92Y4" at bounding box center [436, 309] width 214 height 21
type textarea "**********"
click at [623, 377] on span "A. The Brokerage is in the business of operating a real estate brokerage and is…" at bounding box center [503, 374] width 334 height 12
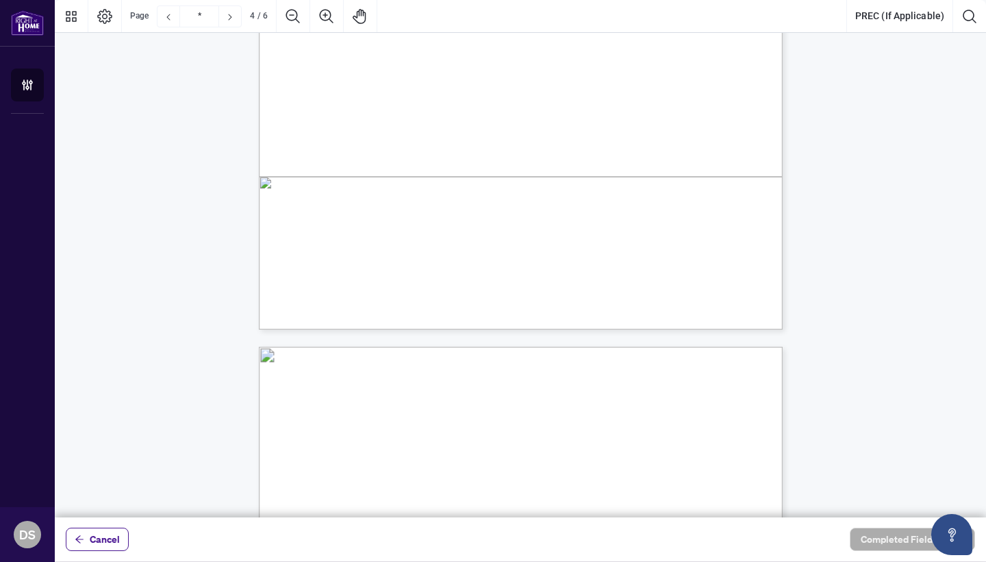
scroll to position [2329, 0]
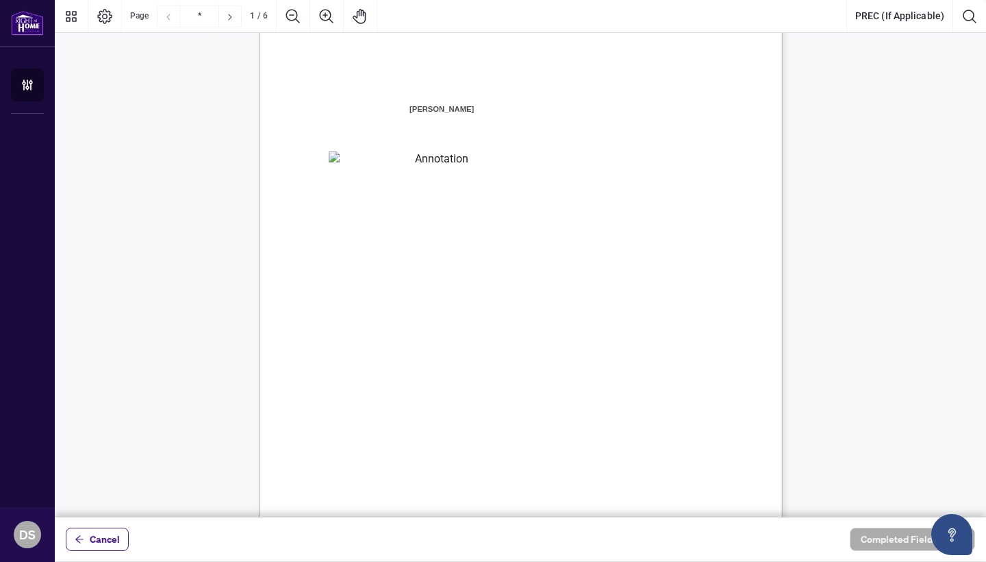
type input "*"
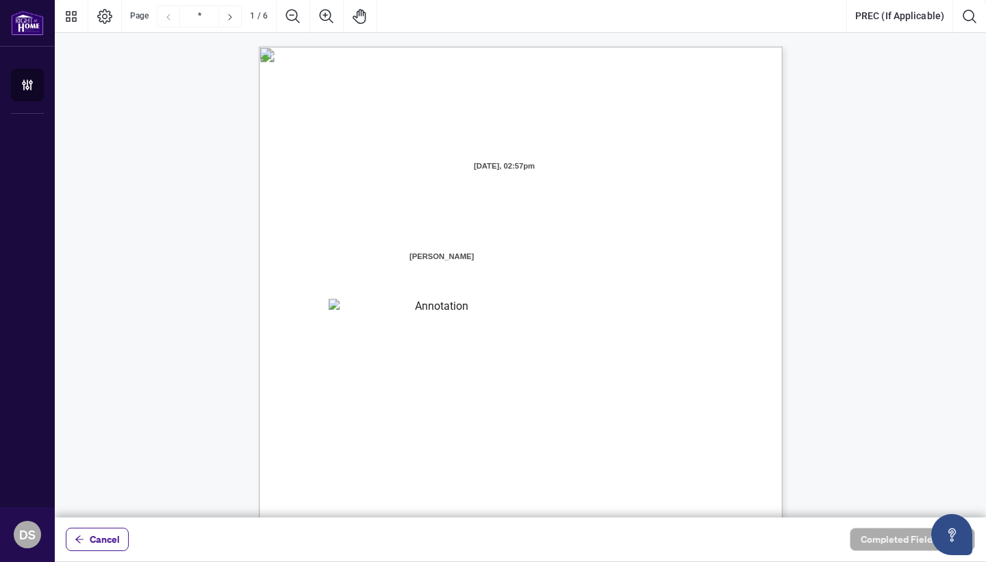
scroll to position [0, 0]
click at [510, 314] on textarea "**********" at bounding box center [436, 309] width 214 height 21
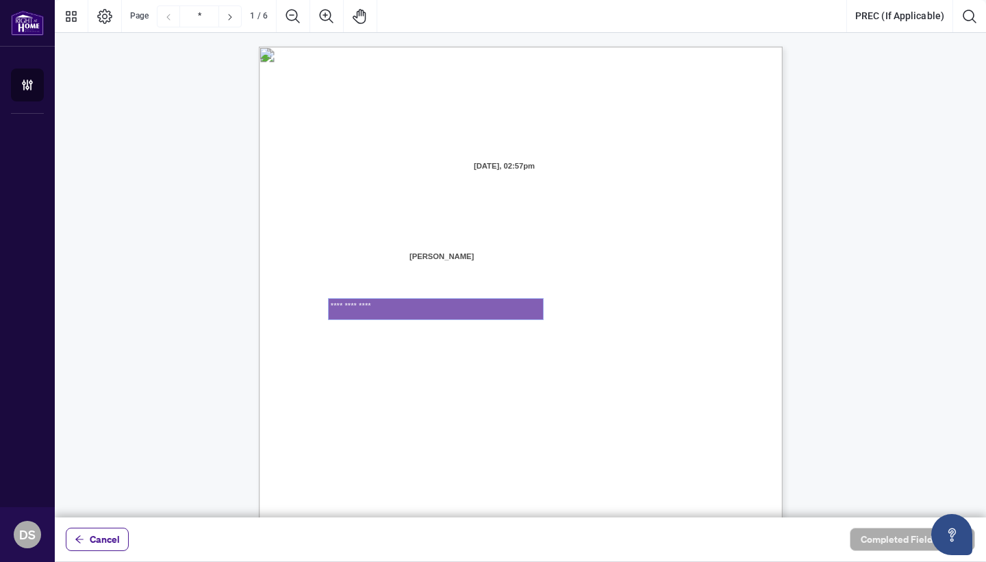
click at [510, 314] on textarea "**********" at bounding box center [436, 309] width 214 height 21
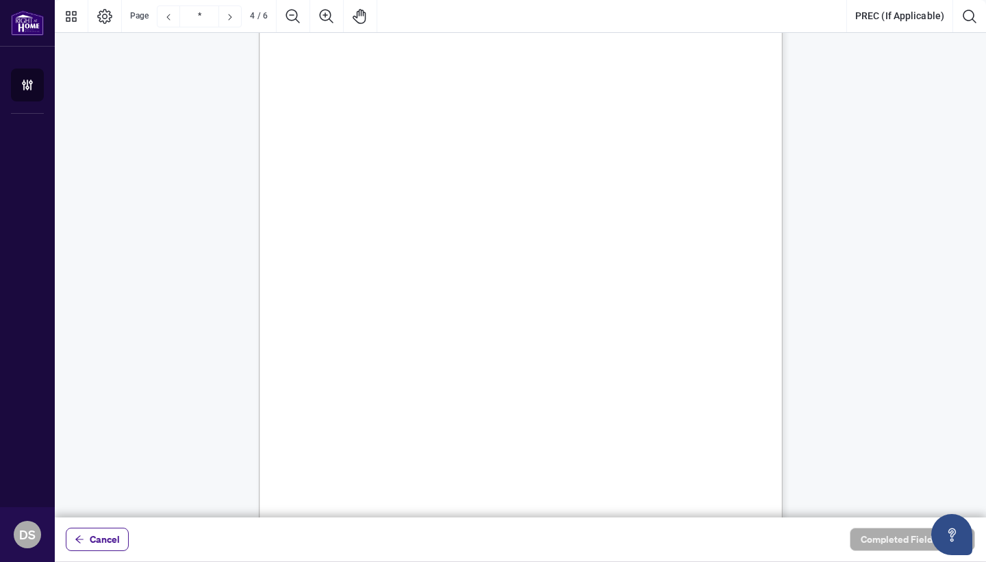
scroll to position [2583, 0]
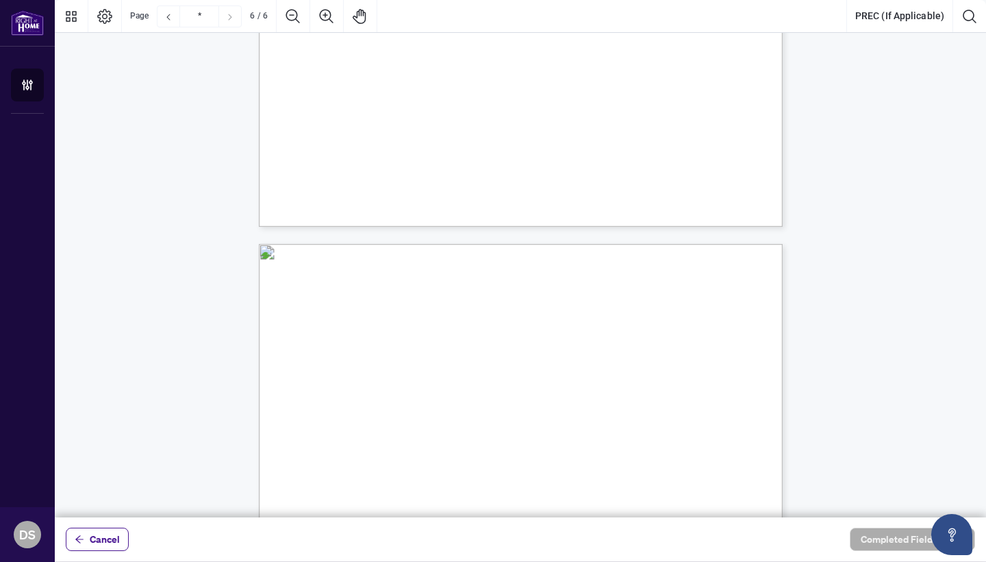
type input "*"
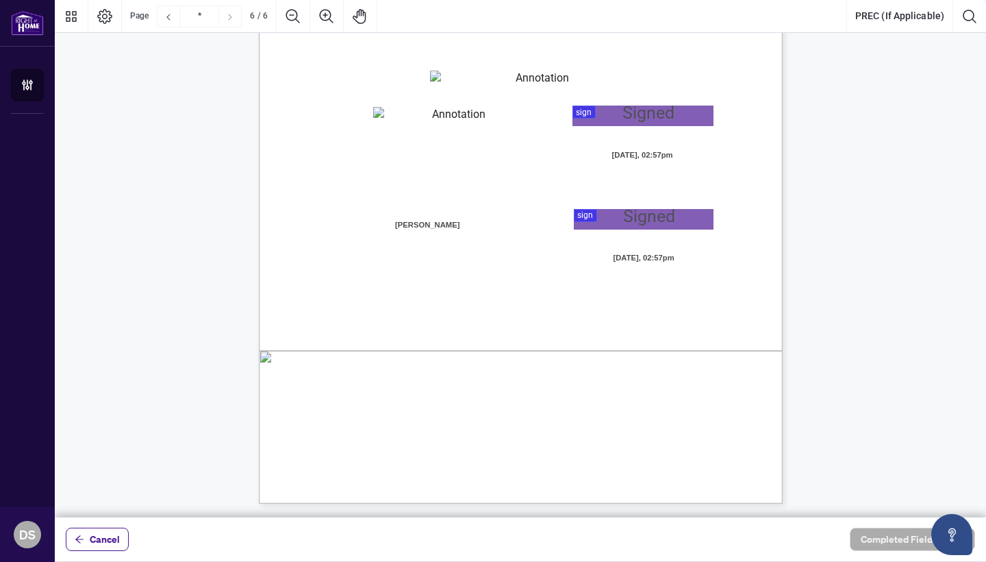
scroll to position [3697, 0]
click at [115, 536] on span "Cancel" at bounding box center [105, 539] width 30 height 22
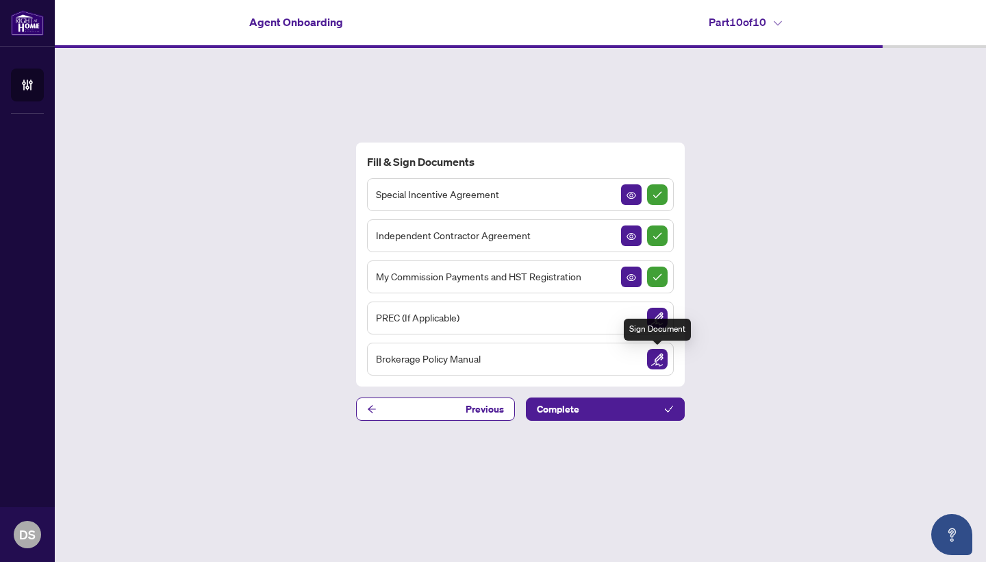
click at [659, 357] on img "Sign Document" at bounding box center [657, 359] width 21 height 21
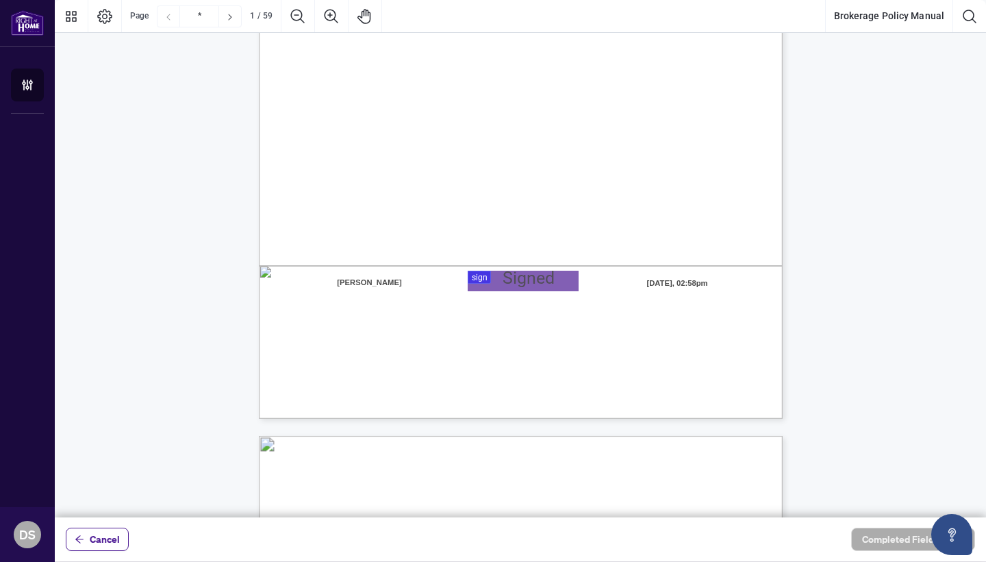
scroll to position [472, 0]
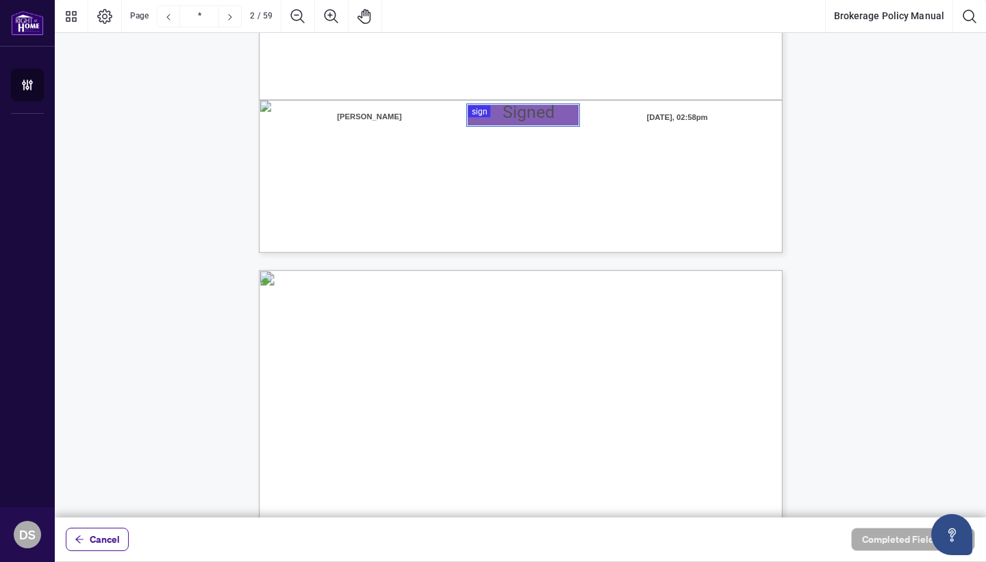
click at [540, 116] on div at bounding box center [520, 258] width 931 height 517
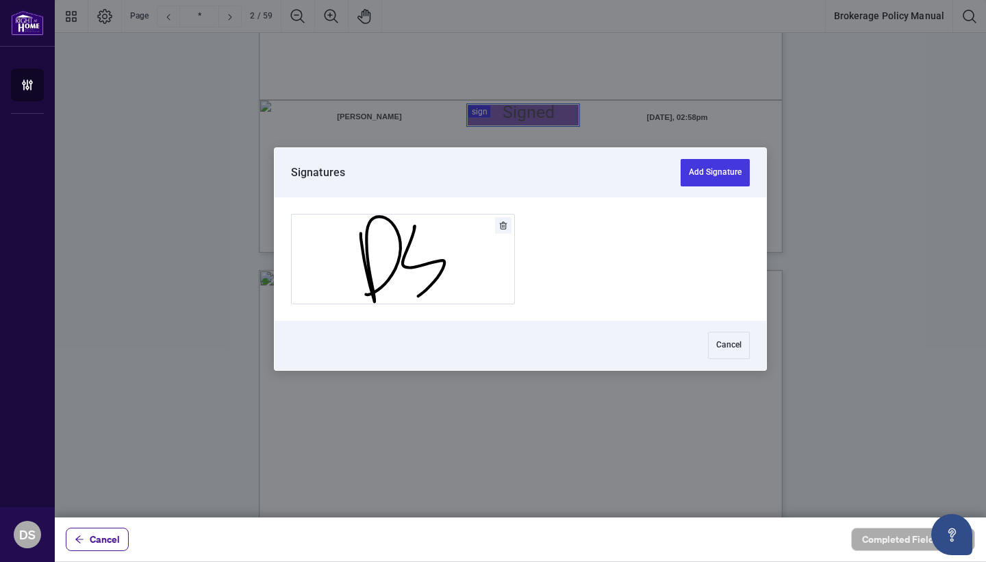
click at [459, 213] on div at bounding box center [521, 258] width 492 height 123
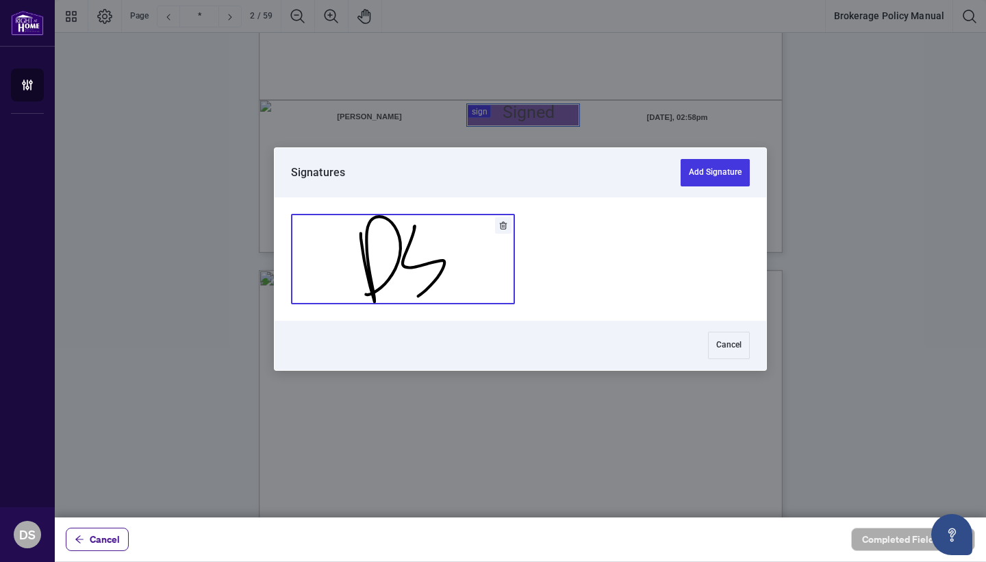
click at [458, 236] on button "Add Signature" at bounding box center [403, 258] width 223 height 89
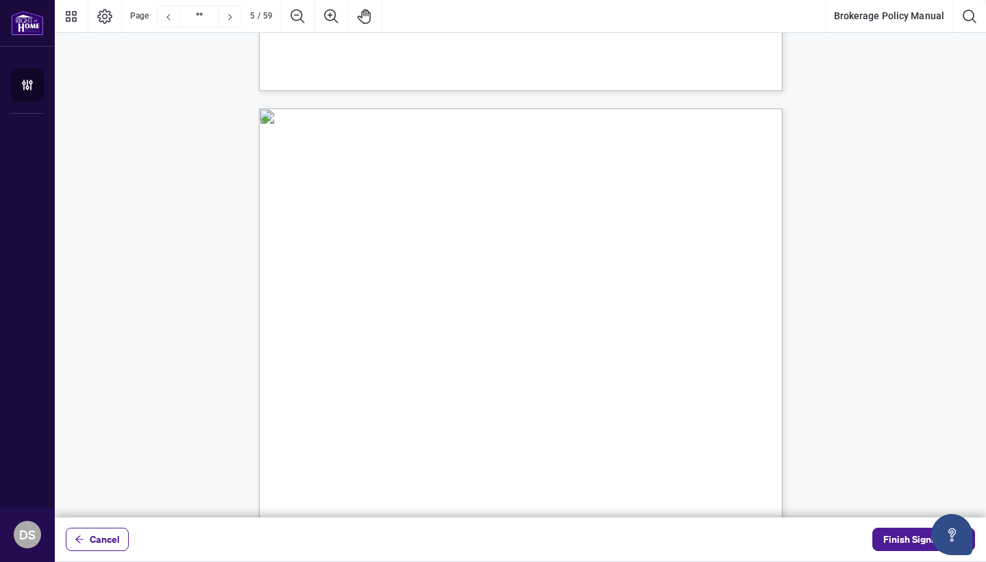
scroll to position [6328, 0]
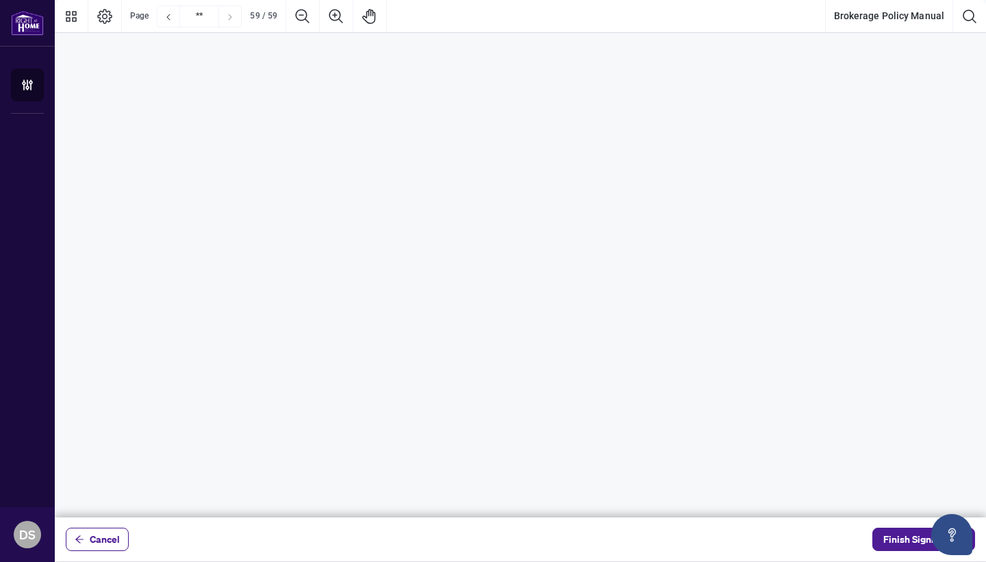
type input "**"
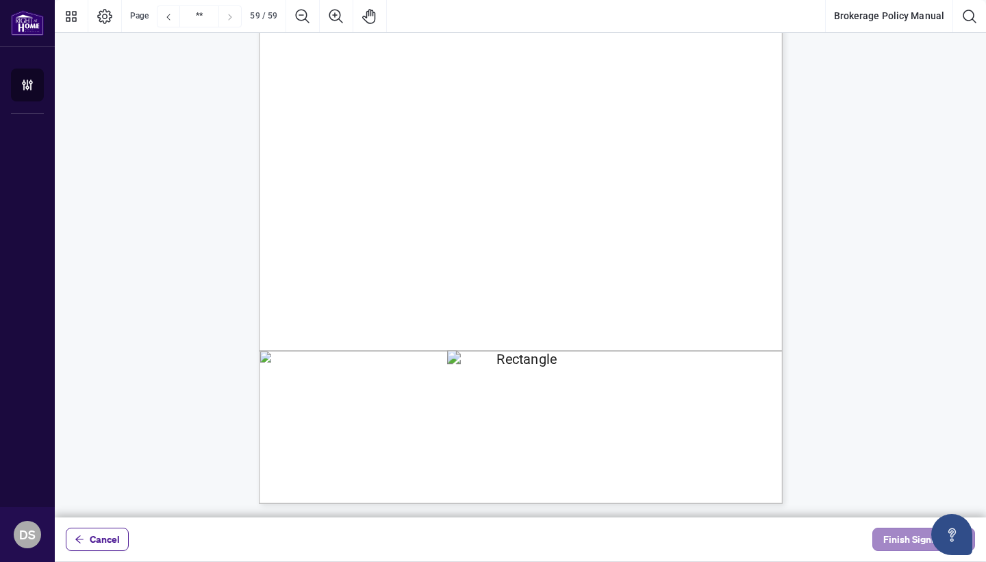
click at [898, 541] on span "Finish Signing" at bounding box center [914, 539] width 62 height 22
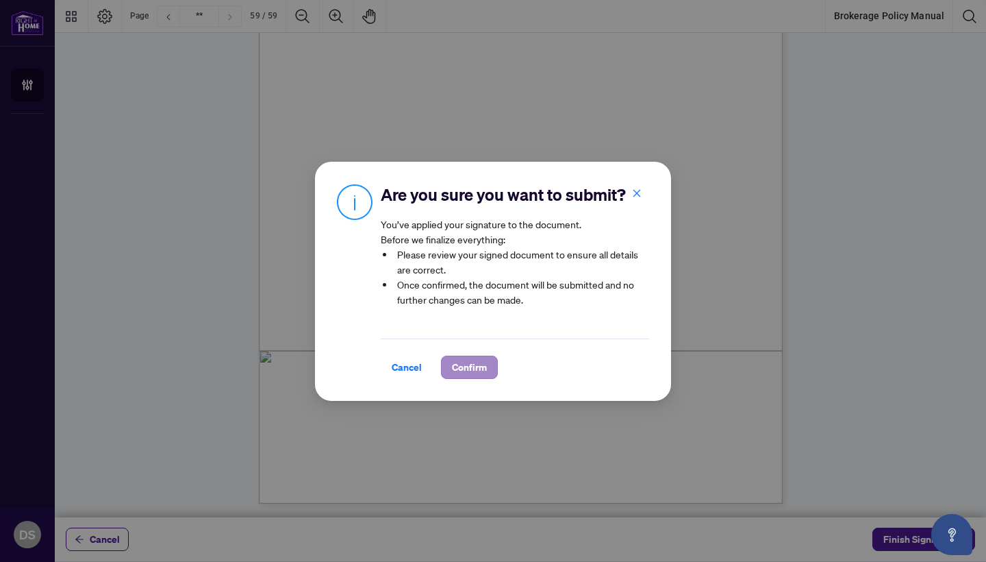
click at [477, 360] on span "Confirm" at bounding box center [469, 367] width 35 height 22
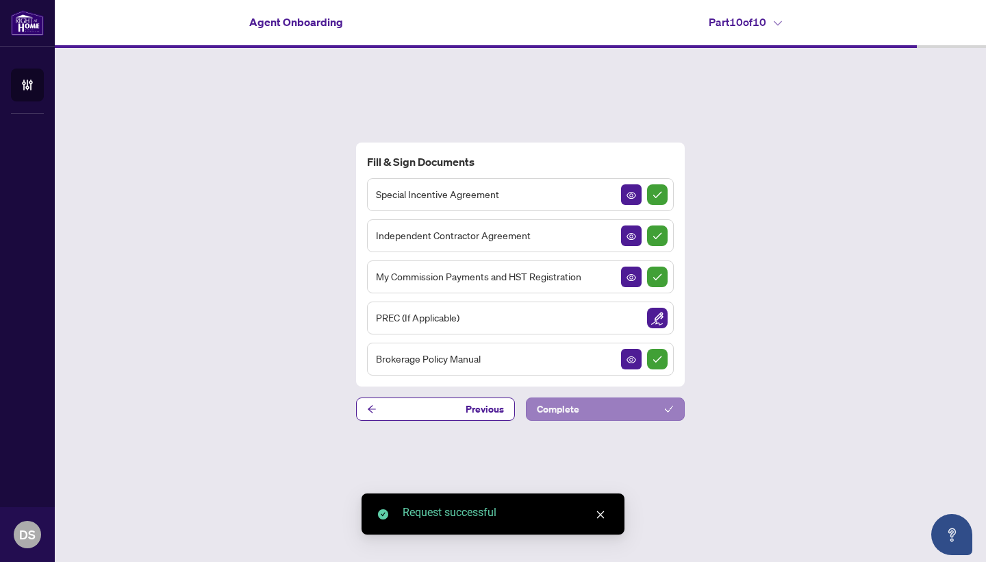
click at [586, 405] on button "Complete" at bounding box center [605, 408] width 159 height 23
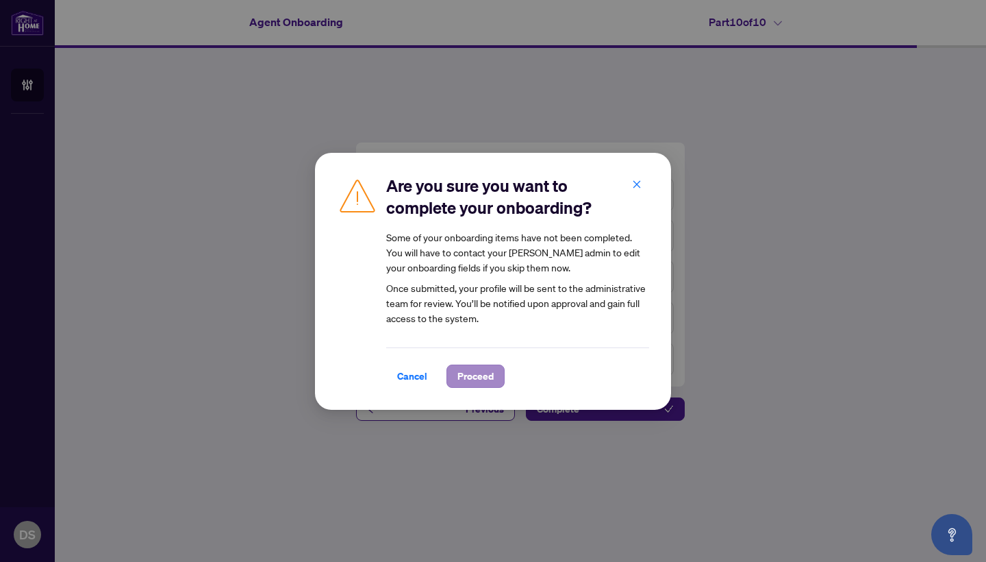
click at [479, 377] on span "Proceed" at bounding box center [475, 376] width 36 height 22
